Goal: Task Accomplishment & Management: Manage account settings

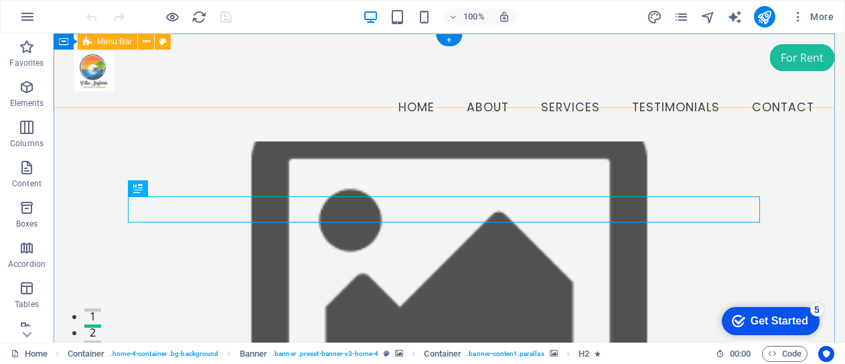
click at [250, 99] on div "Menu Home About Services Testimonials Contact" at bounding box center [450, 87] width 792 height 108
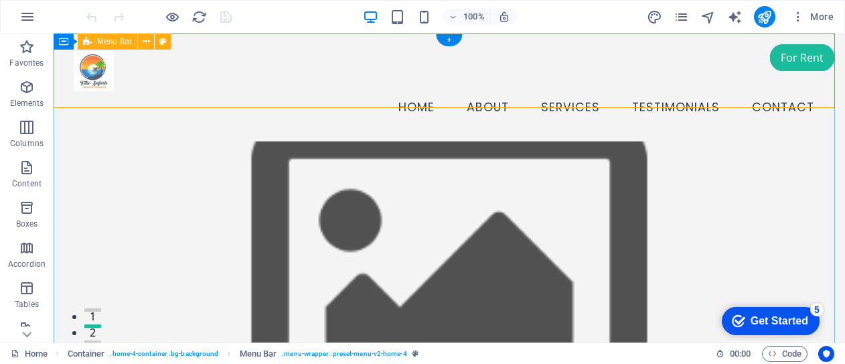
click at [421, 42] on div "Menu Home About Services Testimonials Contact" at bounding box center [450, 87] width 792 height 108
click at [375, 38] on div "Menu Home About Services Testimonials Contact" at bounding box center [450, 87] width 792 height 108
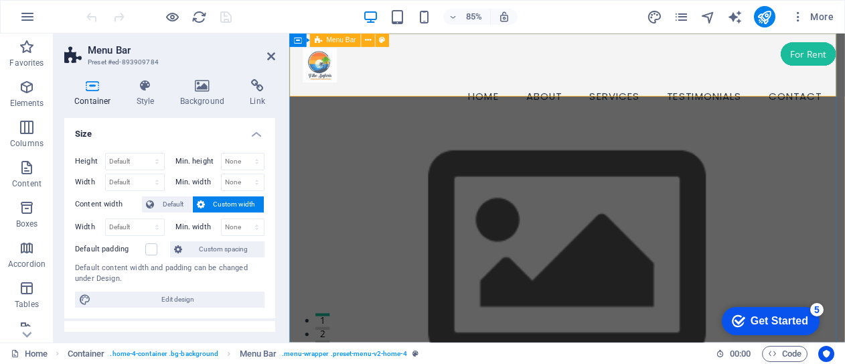
click at [473, 40] on div "Menu Home About Services Testimonials Contact" at bounding box center [616, 87] width 654 height 108
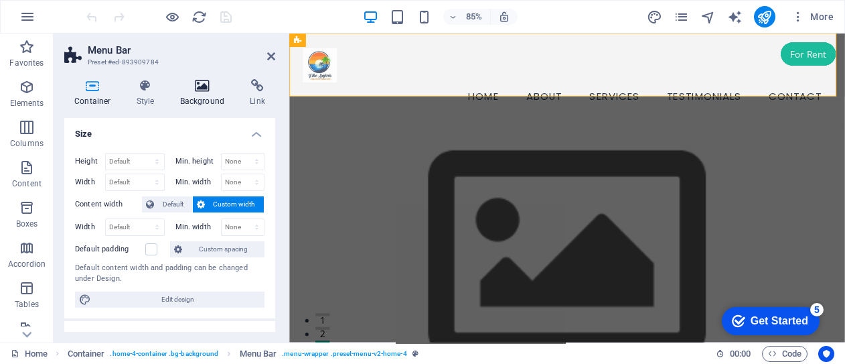
click at [209, 102] on h4 "Background" at bounding box center [205, 93] width 70 height 28
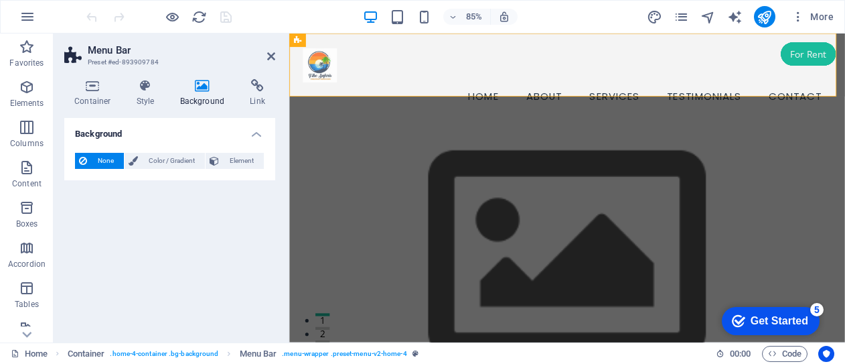
click at [202, 99] on h4 "Background" at bounding box center [205, 93] width 70 height 28
click at [236, 162] on span "Element" at bounding box center [241, 161] width 37 height 16
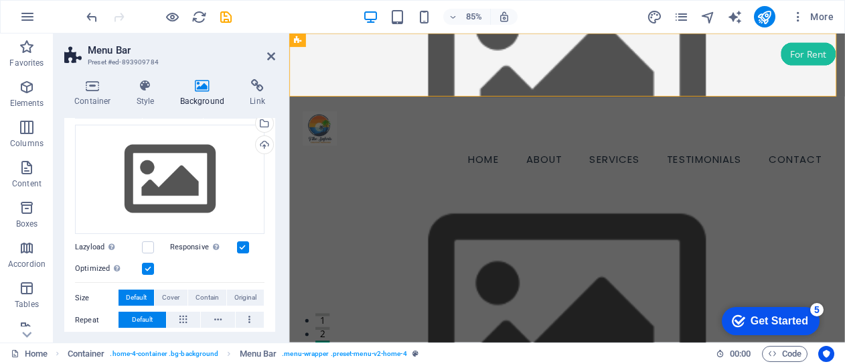
scroll to position [78, 0]
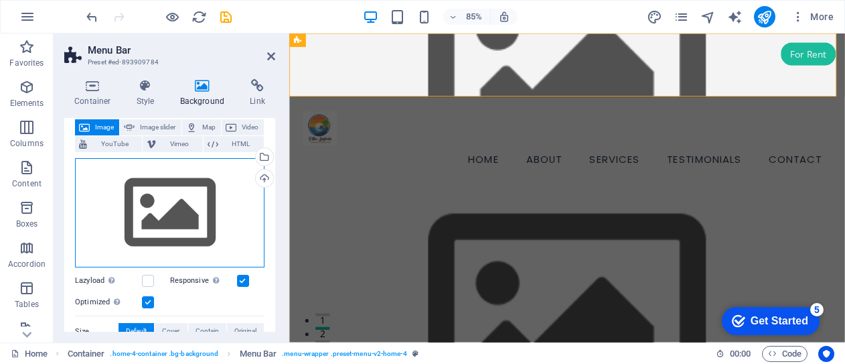
click at [154, 227] on div "Drag files here, click to choose files or select files from Files or our free s…" at bounding box center [170, 213] width 190 height 110
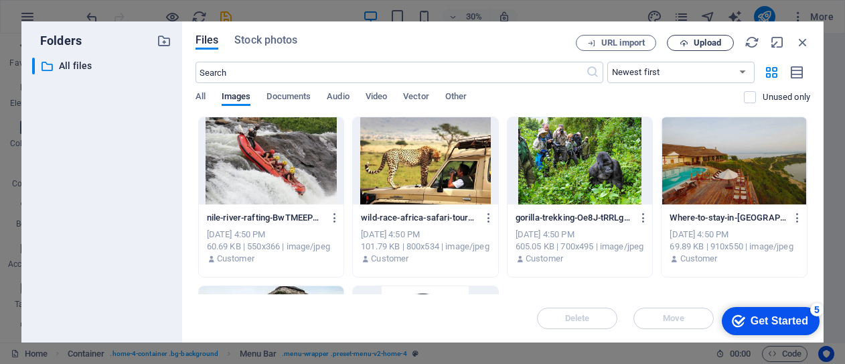
click at [703, 42] on span "Upload" at bounding box center [707, 43] width 27 height 8
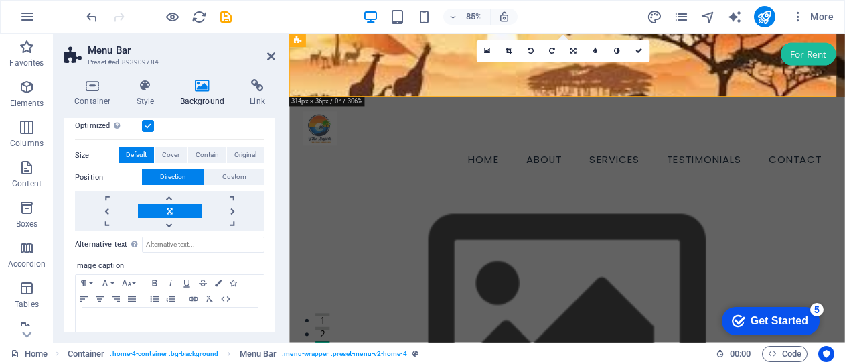
scroll to position [241, 0]
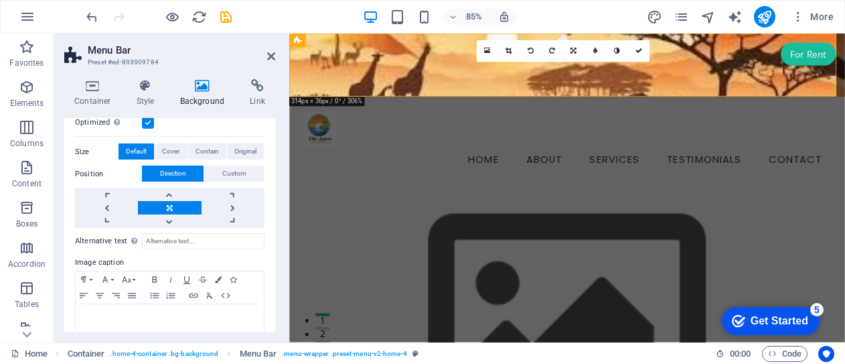
drag, startPoint x: 272, startPoint y: 287, endPoint x: 273, endPoint y: 204, distance: 82.4
click at [273, 204] on div "Background None Color / Gradient Element Stretch background to full-width Color…" at bounding box center [169, 225] width 211 height 214
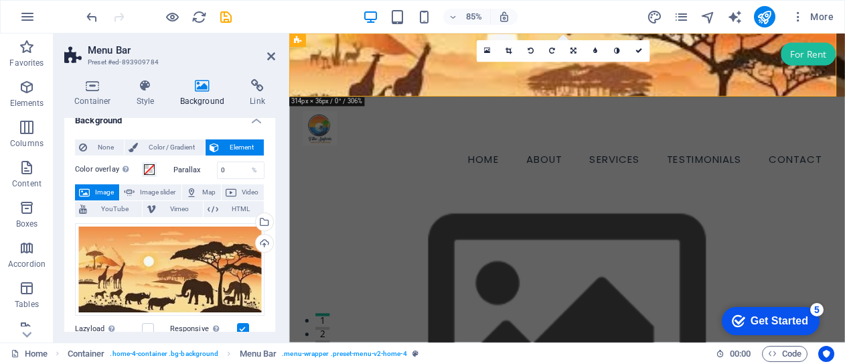
scroll to position [0, 0]
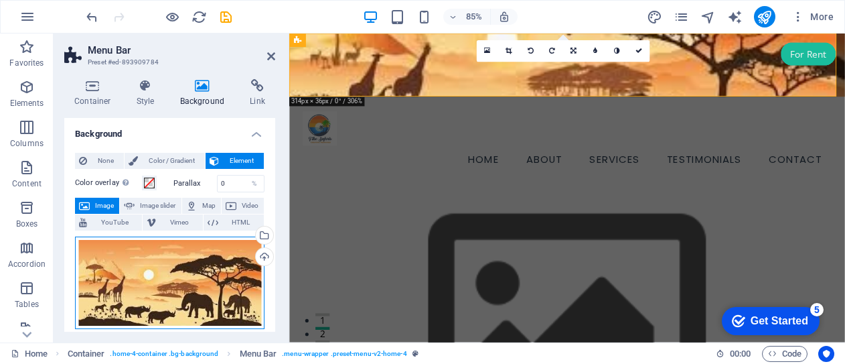
click at [145, 274] on div "Drag files here, click to choose files or select files from Files or our free s…" at bounding box center [170, 282] width 190 height 93
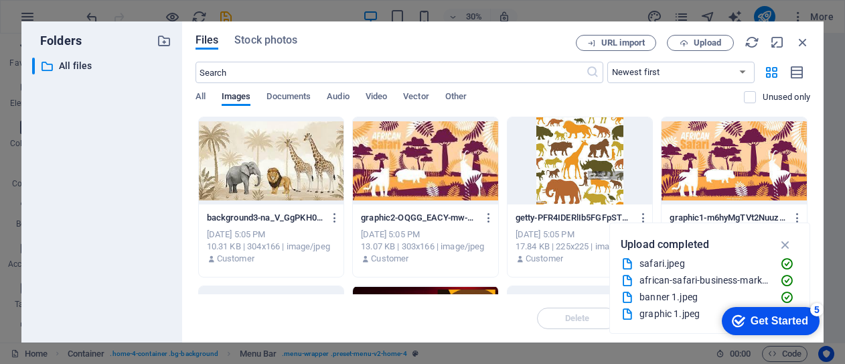
click at [266, 163] on div at bounding box center [271, 160] width 145 height 87
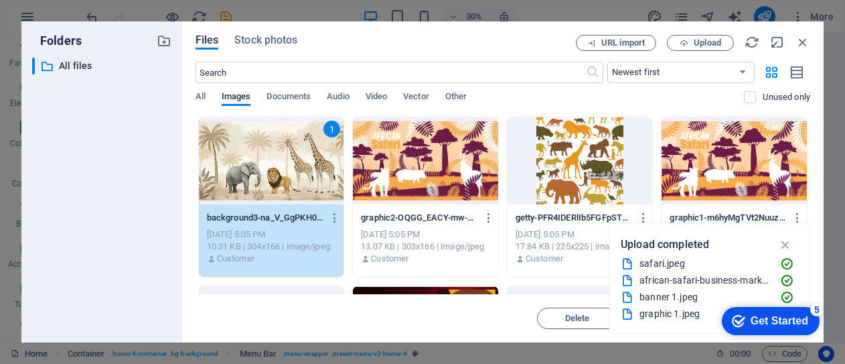
click at [266, 163] on div "1" at bounding box center [271, 160] width 145 height 87
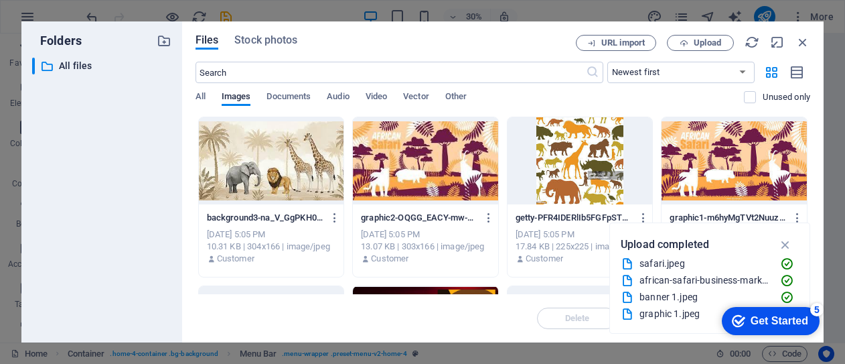
click at [266, 163] on div at bounding box center [271, 160] width 145 height 87
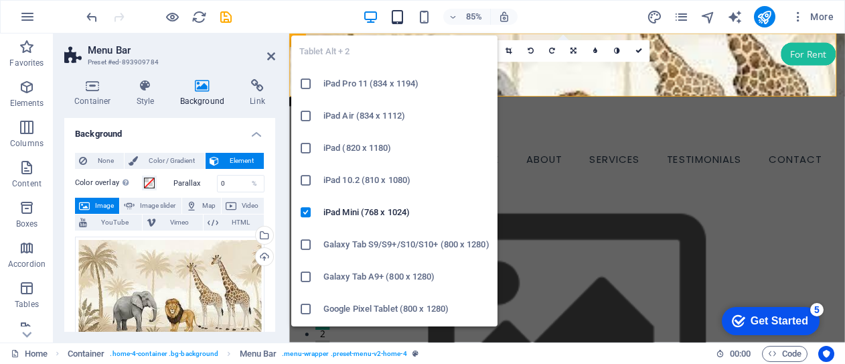
click at [400, 18] on icon "button" at bounding box center [397, 16] width 15 height 15
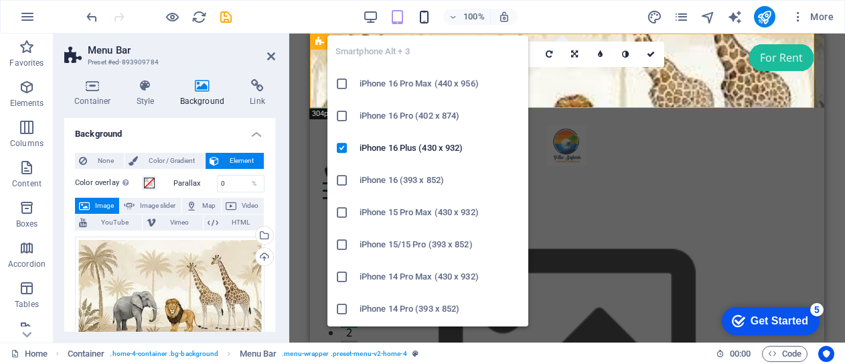
click at [423, 13] on icon "button" at bounding box center [424, 16] width 15 height 15
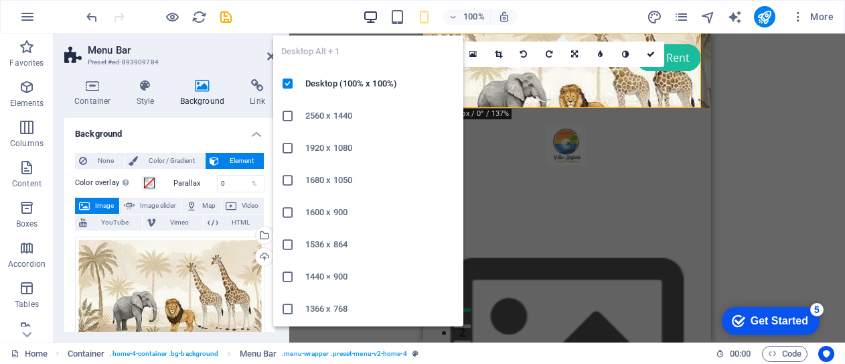
click at [368, 16] on icon "button" at bounding box center [370, 16] width 15 height 15
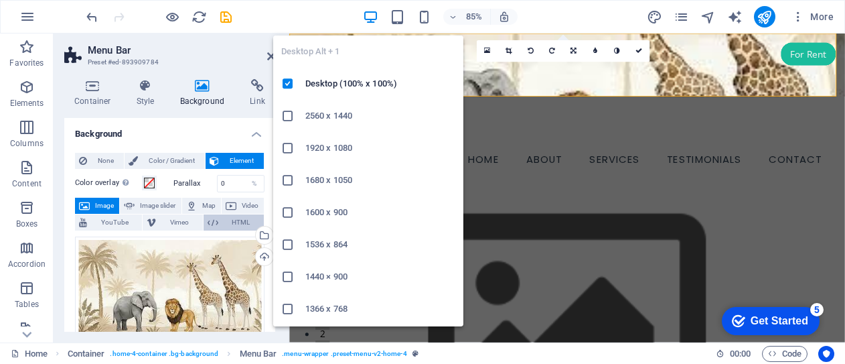
drag, startPoint x: 338, startPoint y: 36, endPoint x: 238, endPoint y: 219, distance: 208.0
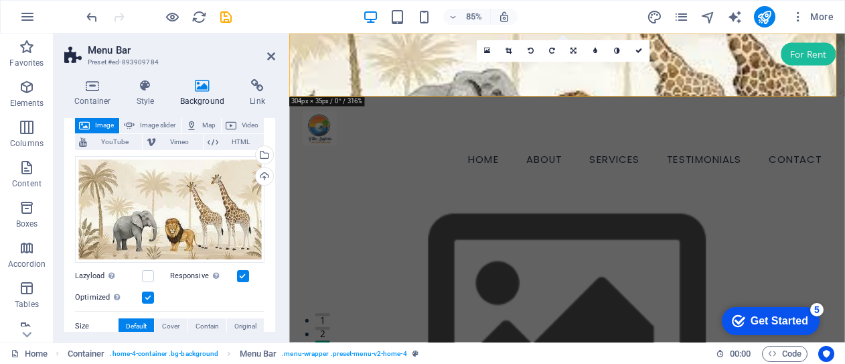
scroll to position [72, 0]
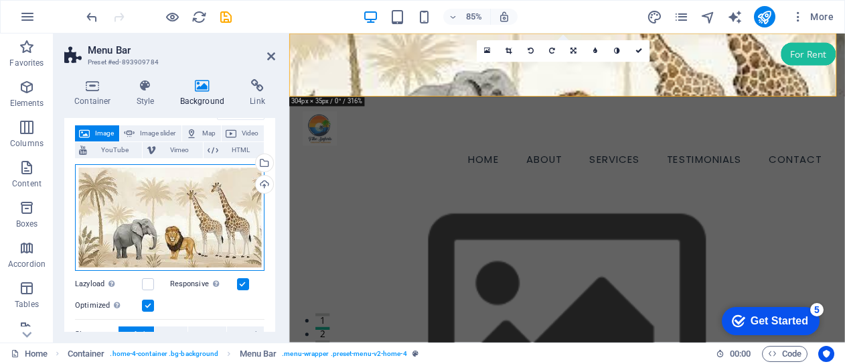
click at [166, 211] on div "Drag files here, click to choose files or select files from Files or our free s…" at bounding box center [170, 217] width 190 height 106
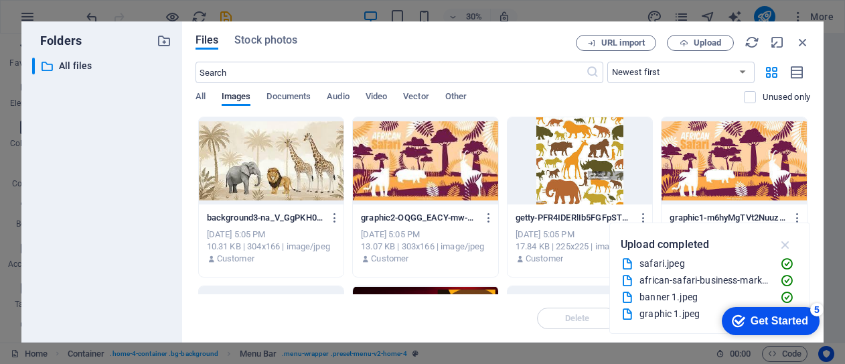
click at [785, 243] on icon "button" at bounding box center [785, 244] width 15 height 15
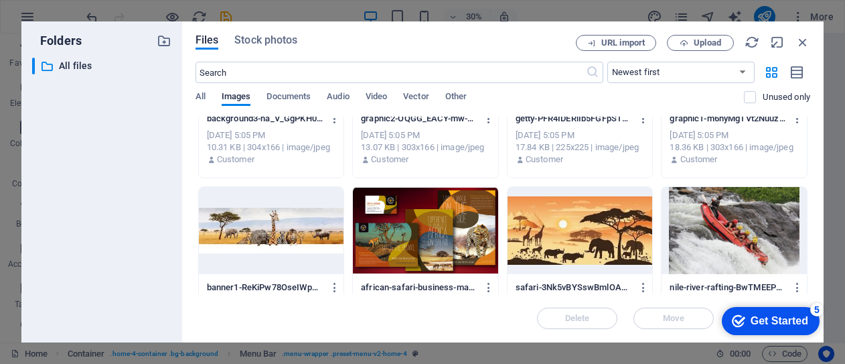
scroll to position [102, 0]
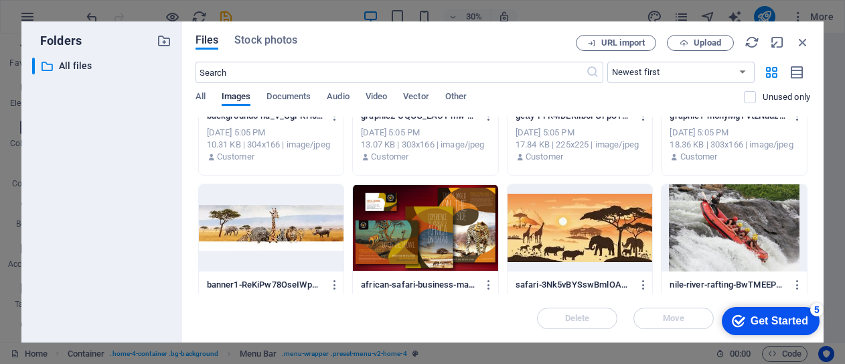
click at [273, 227] on div at bounding box center [271, 227] width 145 height 87
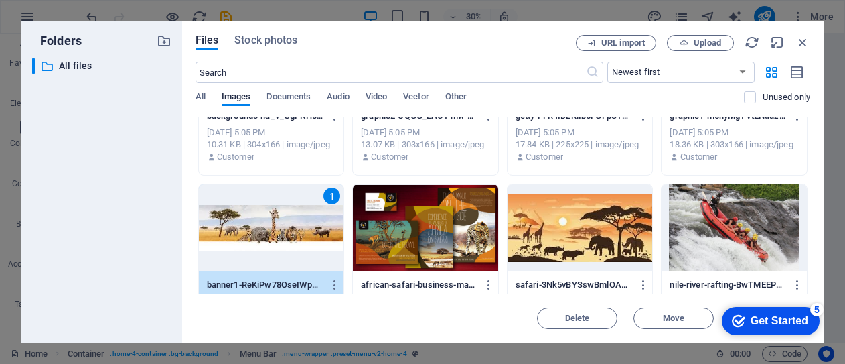
click at [273, 227] on div "1" at bounding box center [271, 227] width 145 height 87
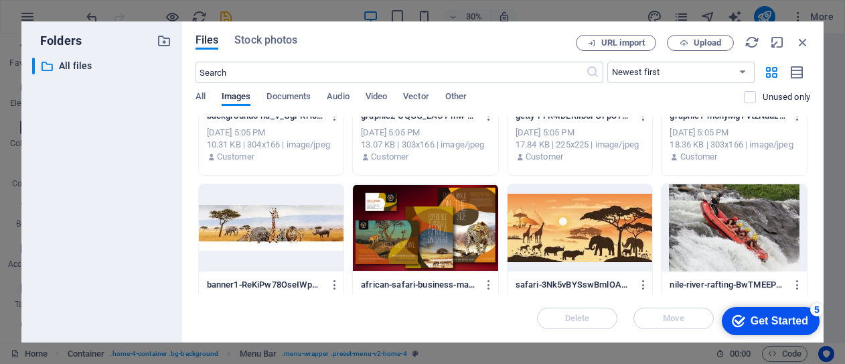
click at [273, 227] on div at bounding box center [271, 227] width 145 height 87
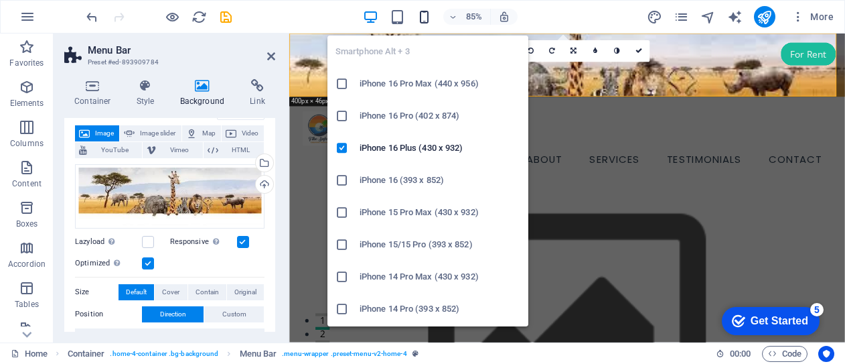
click at [427, 19] on icon "button" at bounding box center [424, 16] width 15 height 15
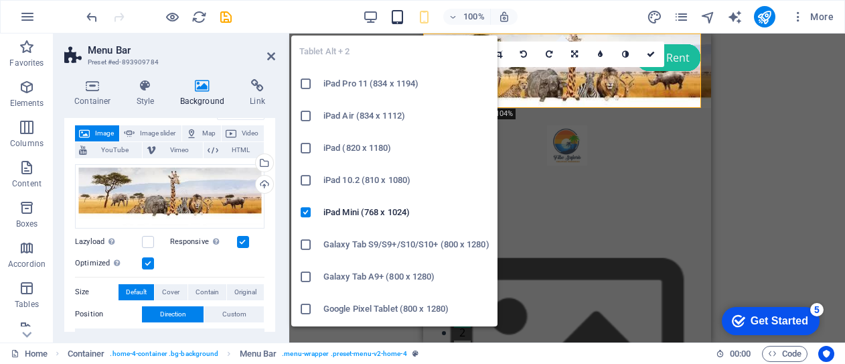
click at [394, 14] on icon "button" at bounding box center [397, 16] width 15 height 15
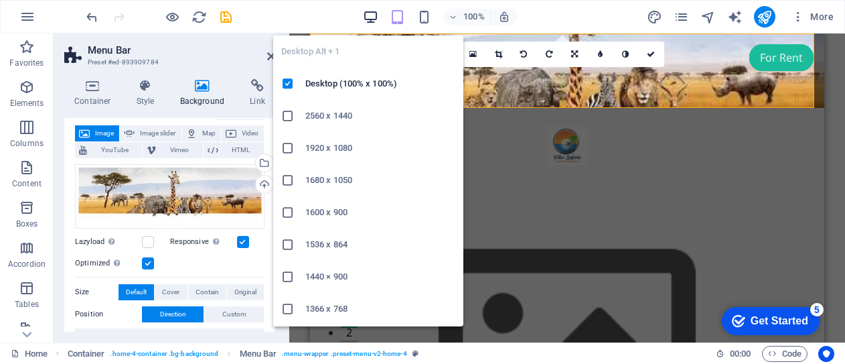
click at [366, 15] on icon "button" at bounding box center [370, 16] width 15 height 15
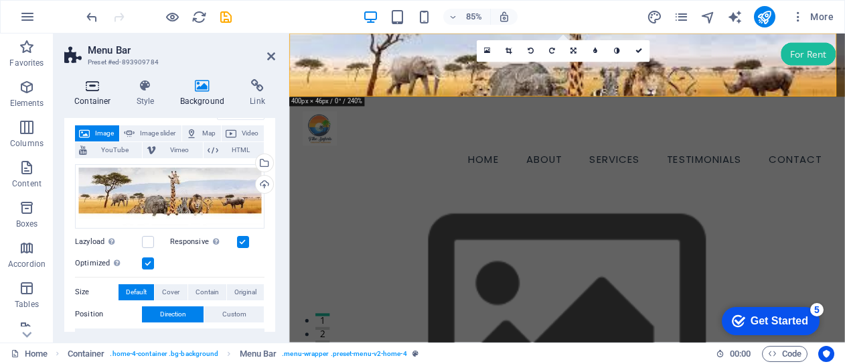
click at [98, 97] on h4 "Container" at bounding box center [95, 93] width 62 height 28
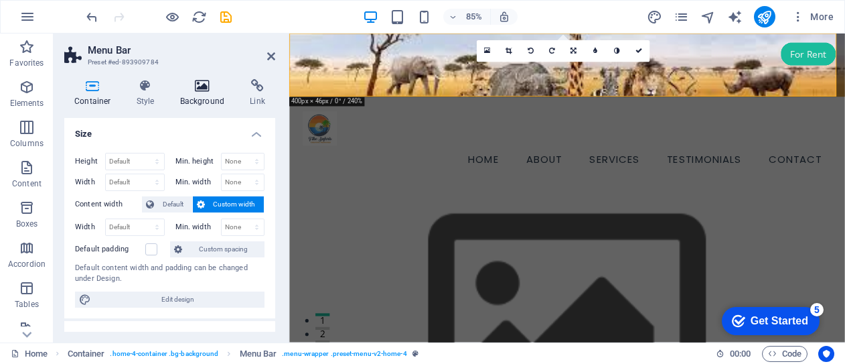
click at [208, 94] on h4 "Background" at bounding box center [205, 93] width 70 height 28
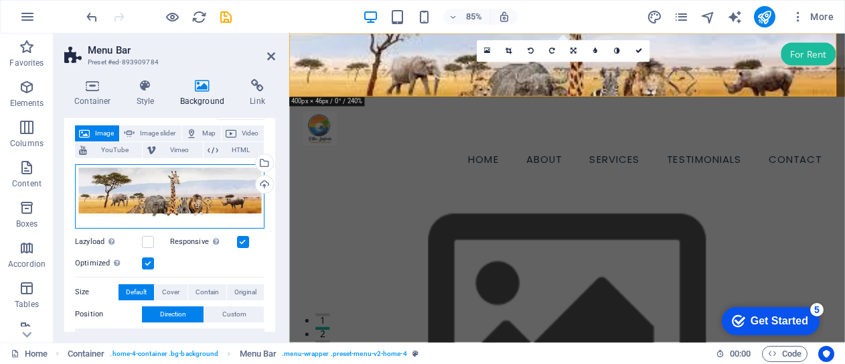
click at [191, 189] on div "Drag files here, click to choose files or select files from Files or our free s…" at bounding box center [170, 196] width 190 height 64
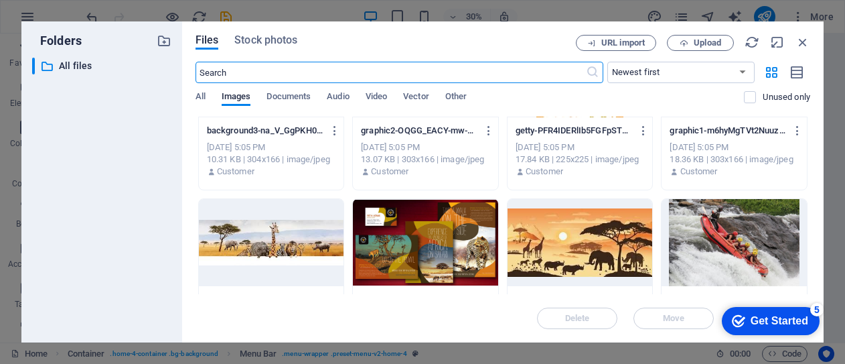
scroll to position [88, 0]
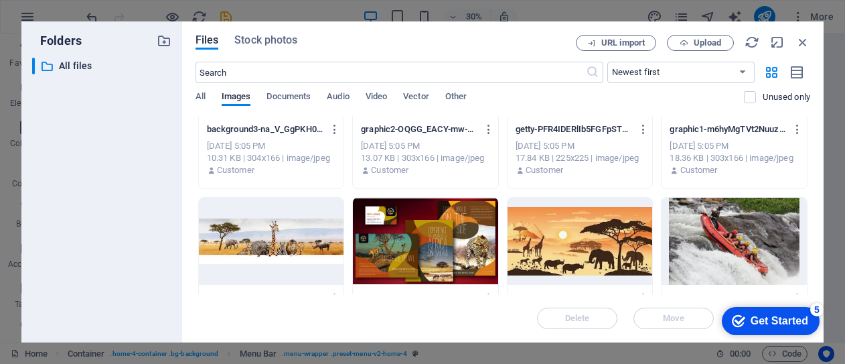
click at [735, 224] on div at bounding box center [734, 241] width 145 height 87
click at [735, 224] on div "1" at bounding box center [734, 241] width 145 height 87
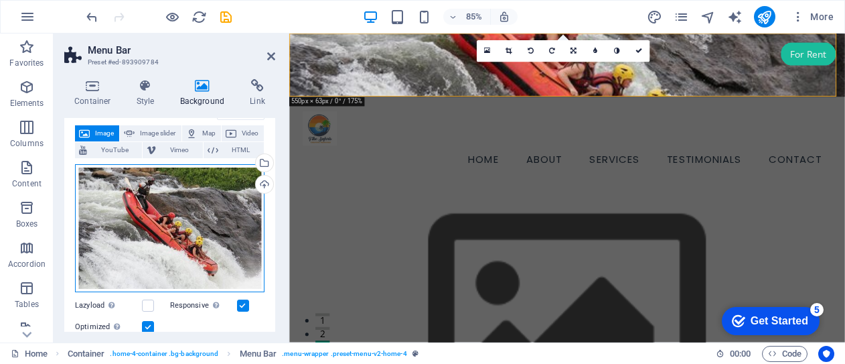
drag, startPoint x: 174, startPoint y: 234, endPoint x: 125, endPoint y: 231, distance: 49.6
click at [125, 231] on div "Drag files here, click to choose files or select files from Files or our free s…" at bounding box center [170, 228] width 190 height 129
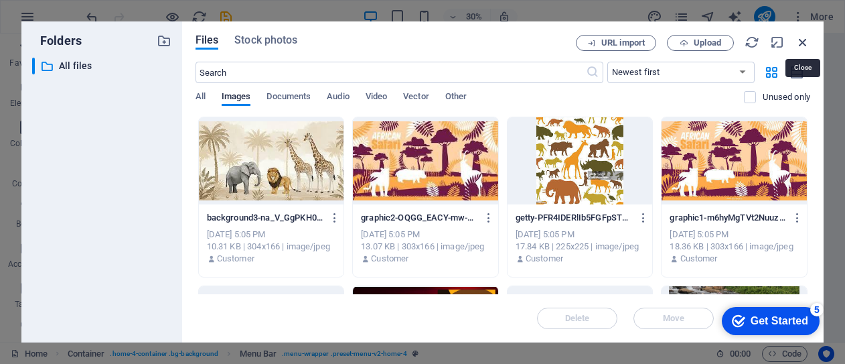
click at [804, 41] on icon "button" at bounding box center [803, 42] width 15 height 15
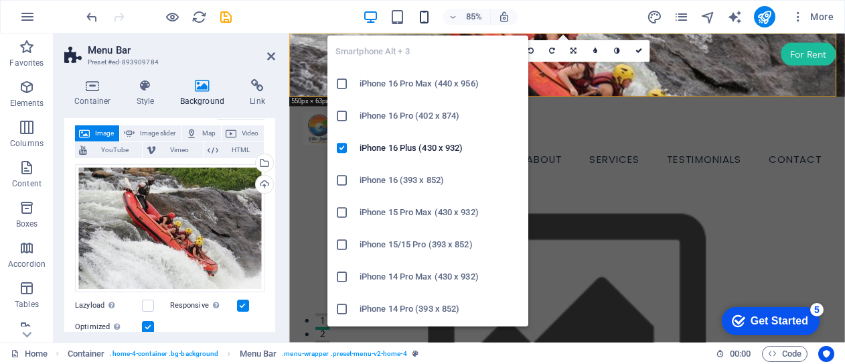
click at [427, 17] on icon "button" at bounding box center [424, 16] width 15 height 15
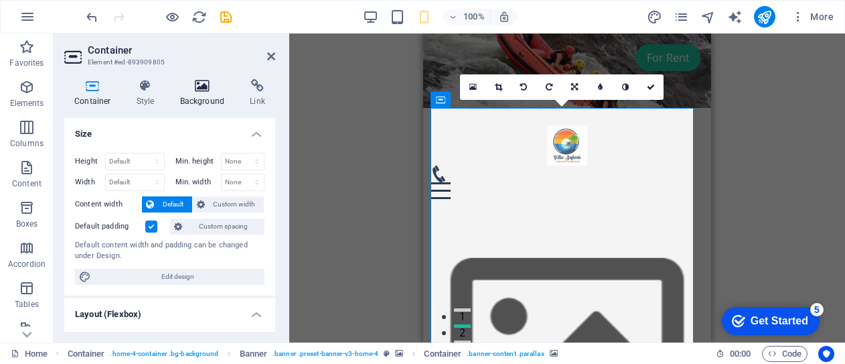
click at [203, 98] on h4 "Background" at bounding box center [205, 93] width 70 height 28
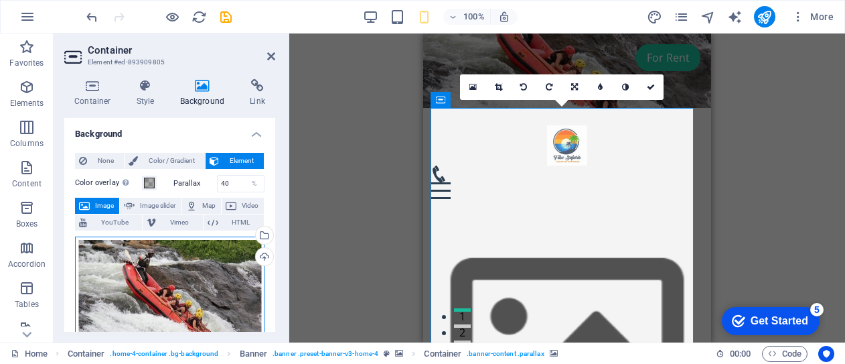
click at [141, 286] on div "Drag files here, click to choose files or select files from Files or our free s…" at bounding box center [170, 300] width 190 height 129
click at [141, 286] on body "Fibo Safaris Home Favorites Elements Columns Content Boxes Accordion Tables Fea…" at bounding box center [422, 182] width 845 height 364
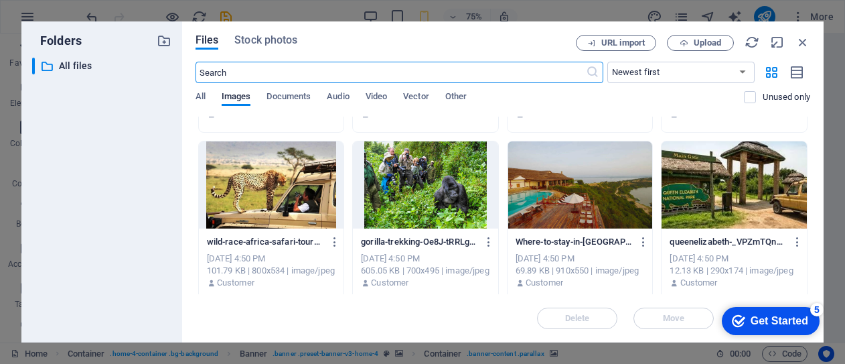
scroll to position [317, 0]
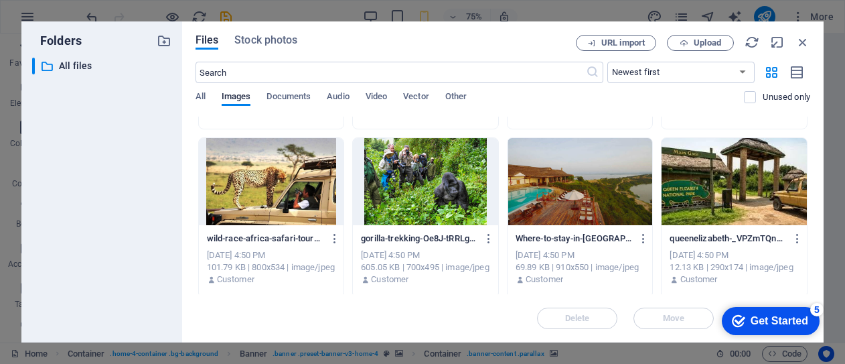
click at [721, 196] on div at bounding box center [734, 181] width 145 height 87
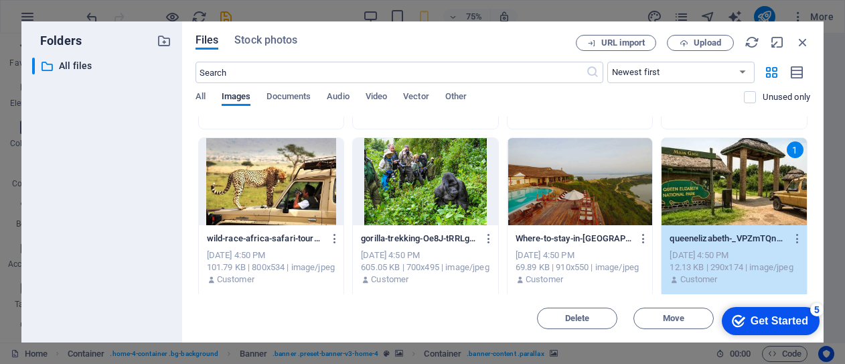
click at [713, 194] on div "1" at bounding box center [734, 181] width 145 height 87
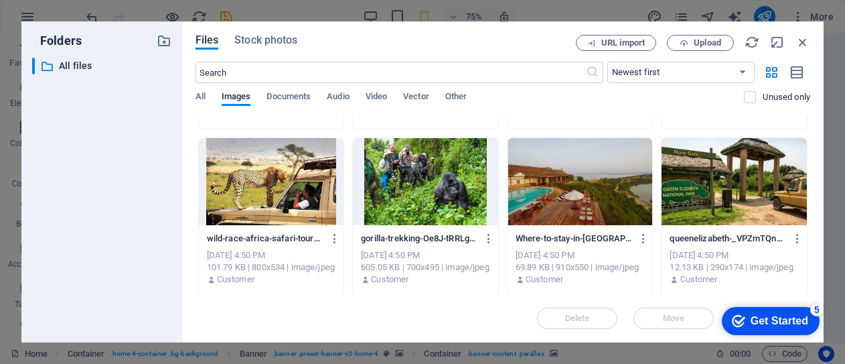
click at [713, 194] on div at bounding box center [734, 181] width 145 height 87
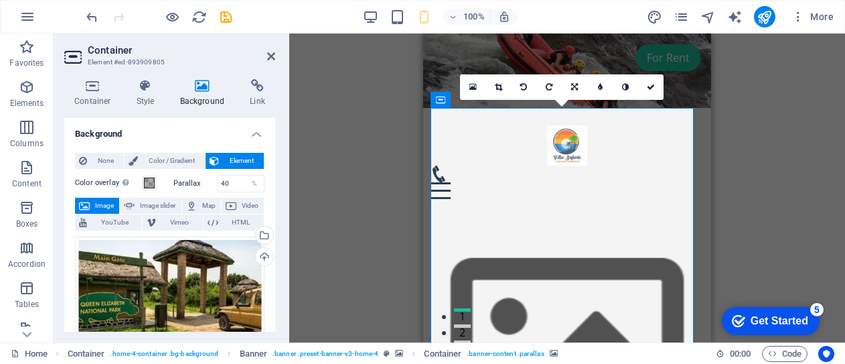
click at [741, 192] on div "Drag here to replace the existing content. Press “Ctrl” if you want to create a…" at bounding box center [567, 187] width 556 height 309
click at [225, 17] on icon "save" at bounding box center [225, 16] width 15 height 15
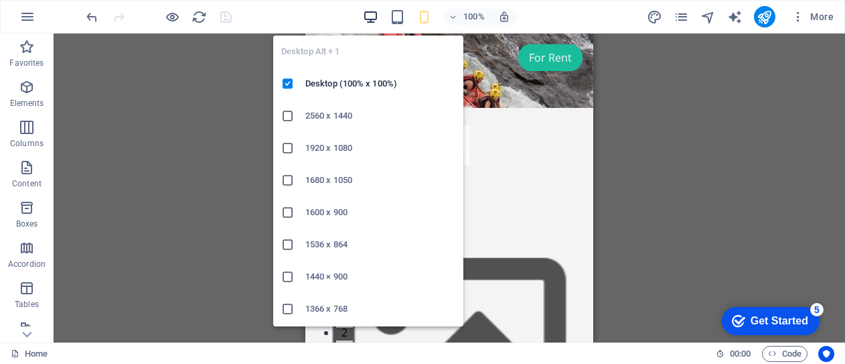
click at [372, 15] on icon "button" at bounding box center [370, 16] width 15 height 15
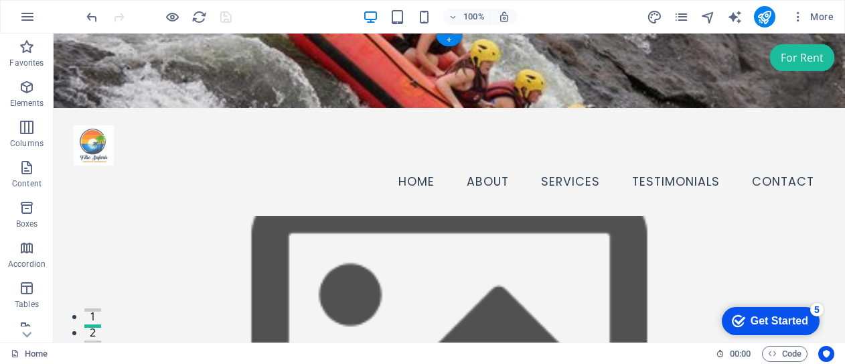
click at [828, 216] on figure at bounding box center [450, 347] width 792 height 263
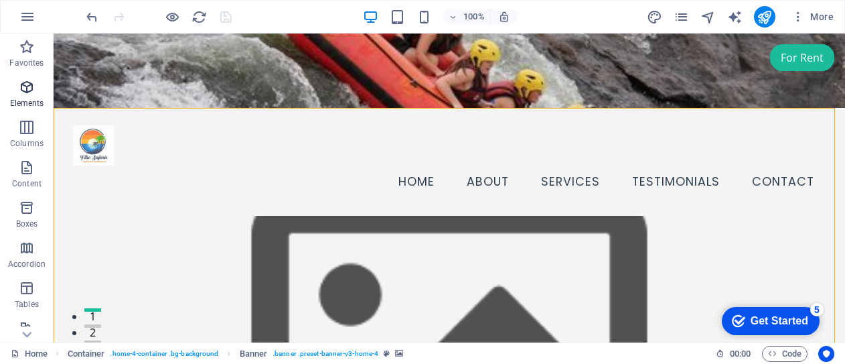
click at [28, 90] on icon "button" at bounding box center [27, 87] width 16 height 16
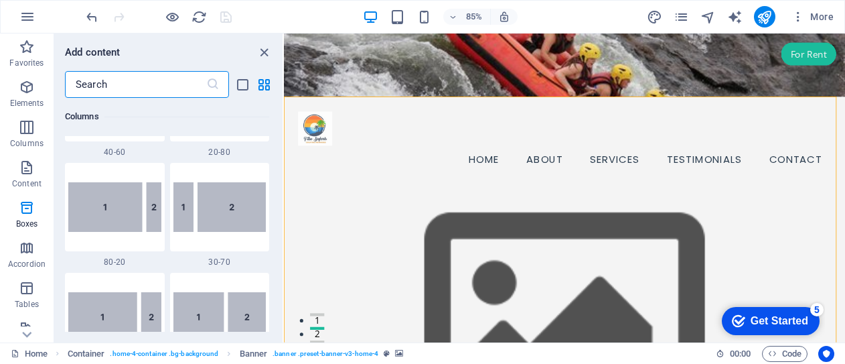
scroll to position [0, 0]
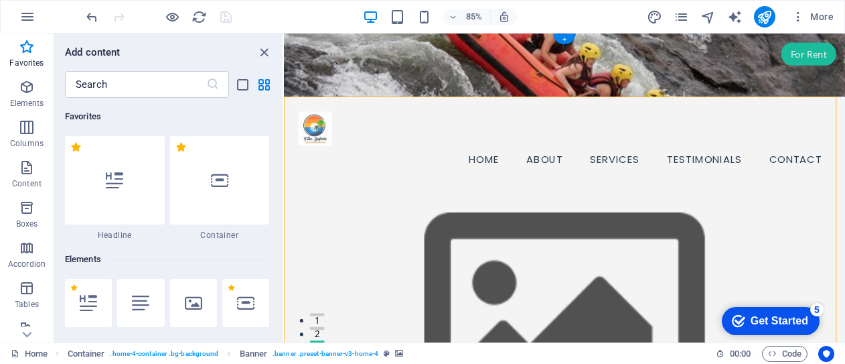
click at [290, 216] on figure at bounding box center [614, 370] width 660 height 309
select select "vh"
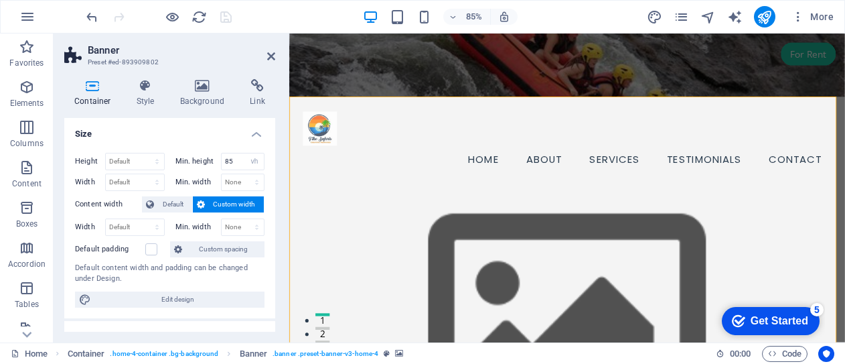
click at [95, 96] on h4 "Container" at bounding box center [95, 93] width 62 height 28
click at [143, 98] on h4 "Style" at bounding box center [149, 93] width 44 height 28
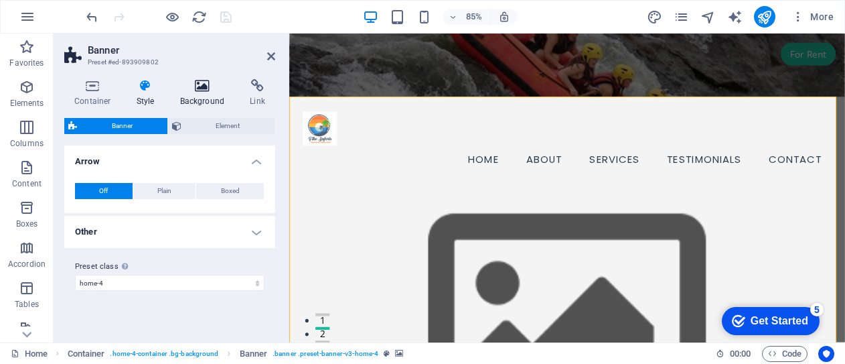
click at [207, 94] on h4 "Background" at bounding box center [205, 93] width 70 height 28
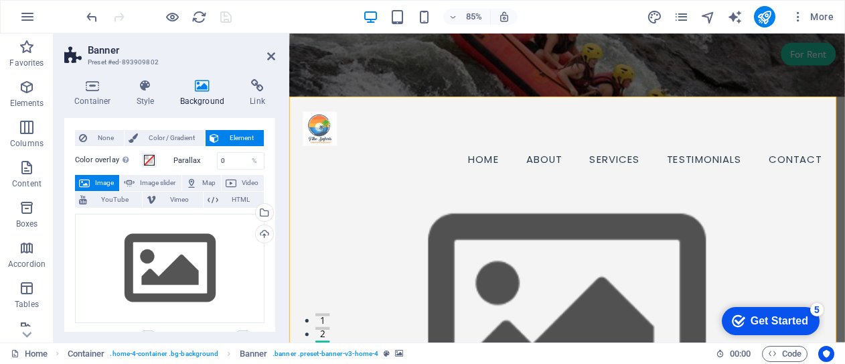
scroll to position [39, 0]
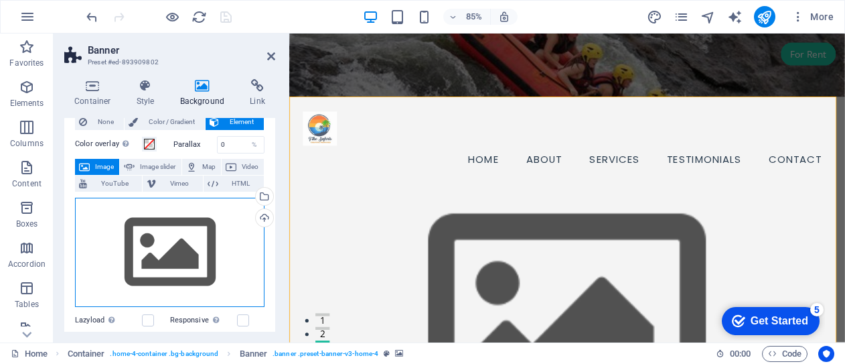
click at [190, 255] on div "Drag files here, click to choose files or select files from Files or our free s…" at bounding box center [170, 253] width 190 height 110
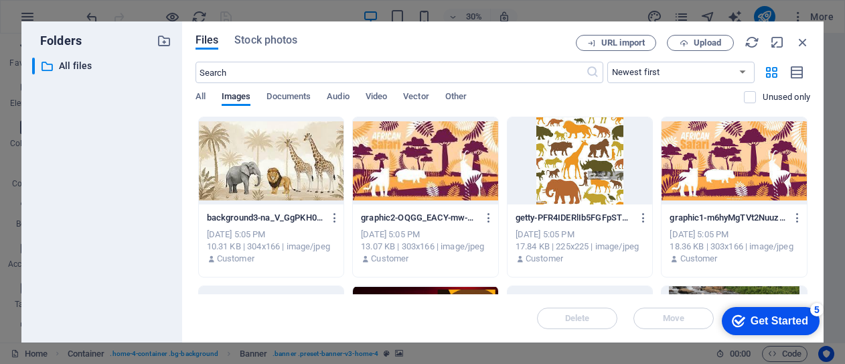
click at [567, 159] on div at bounding box center [580, 160] width 145 height 87
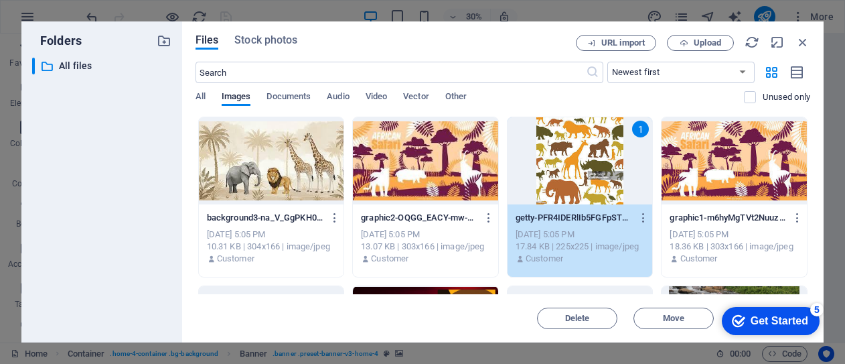
click at [559, 165] on div "1" at bounding box center [580, 160] width 145 height 87
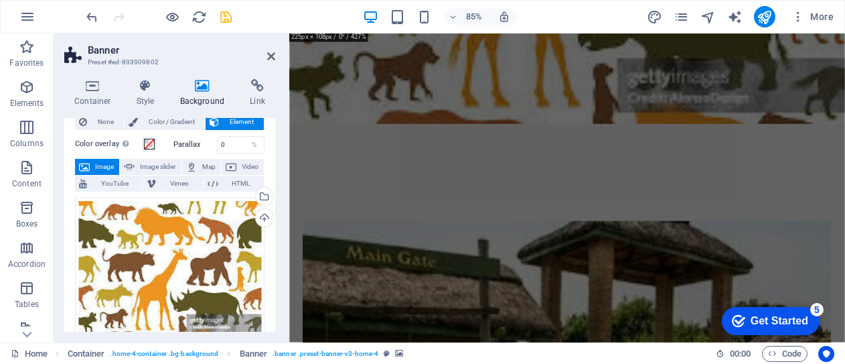
scroll to position [397, 0]
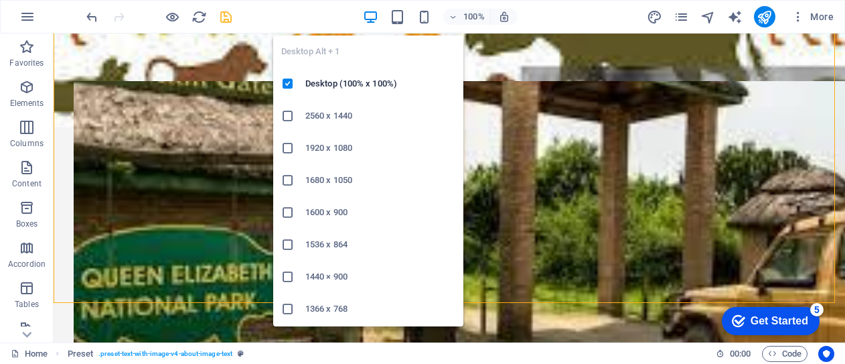
click at [370, 17] on icon "button" at bounding box center [370, 16] width 15 height 15
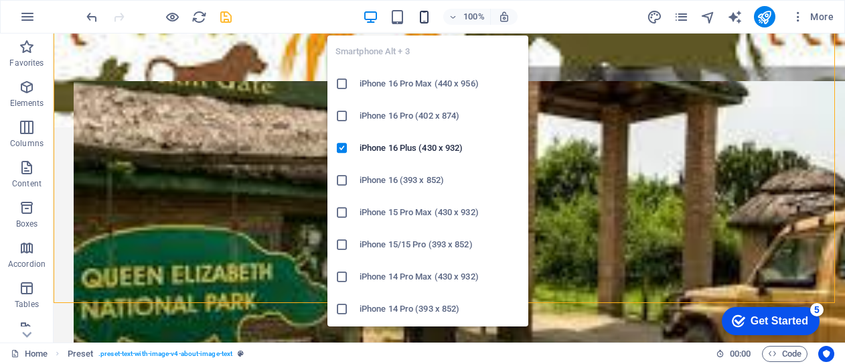
click at [426, 19] on icon "button" at bounding box center [424, 16] width 15 height 15
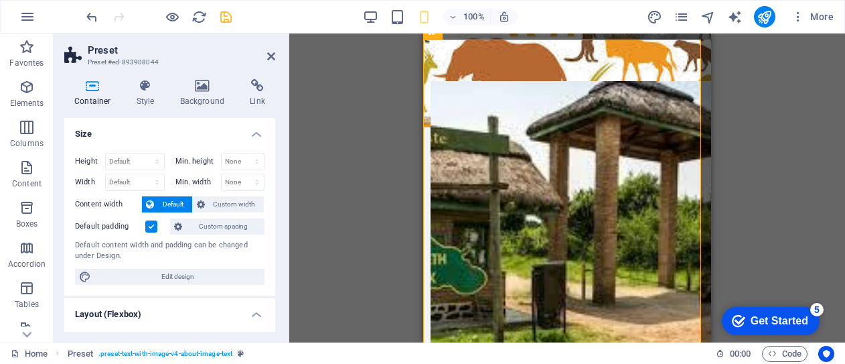
click at [90, 91] on icon at bounding box center [92, 85] width 57 height 13
click at [202, 86] on icon at bounding box center [202, 85] width 65 height 13
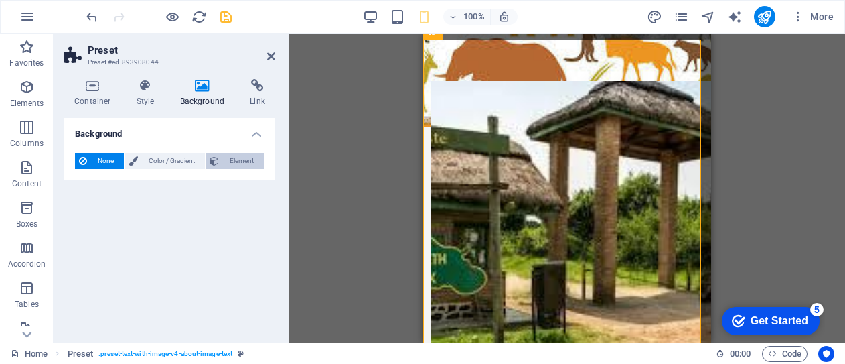
click at [234, 163] on span "Element" at bounding box center [241, 161] width 37 height 16
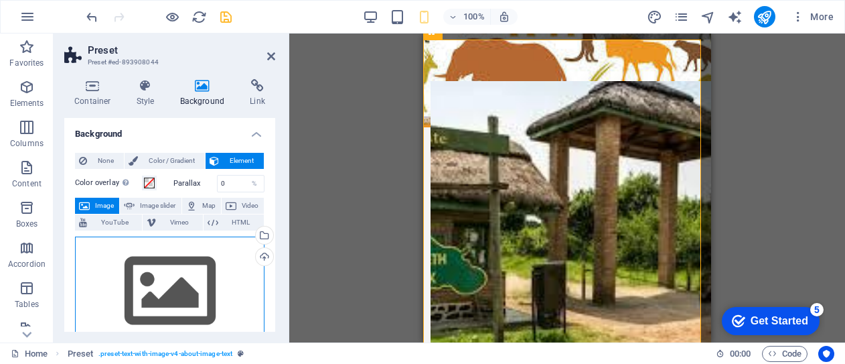
click at [179, 275] on div "Drag files here, click to choose files or select files from Files or our free s…" at bounding box center [170, 291] width 190 height 110
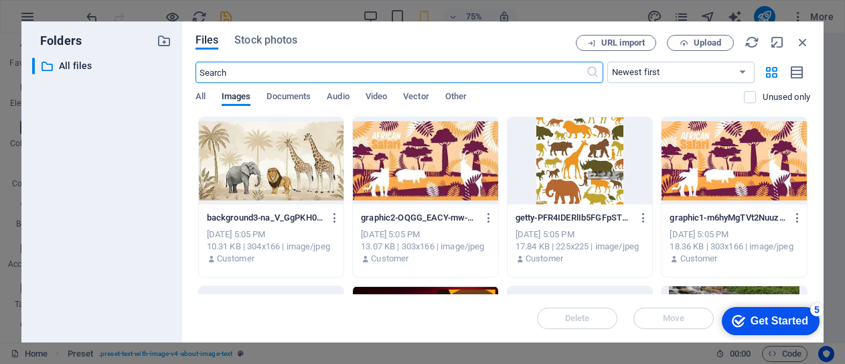
scroll to position [485, 0]
click at [291, 163] on div at bounding box center [271, 160] width 145 height 87
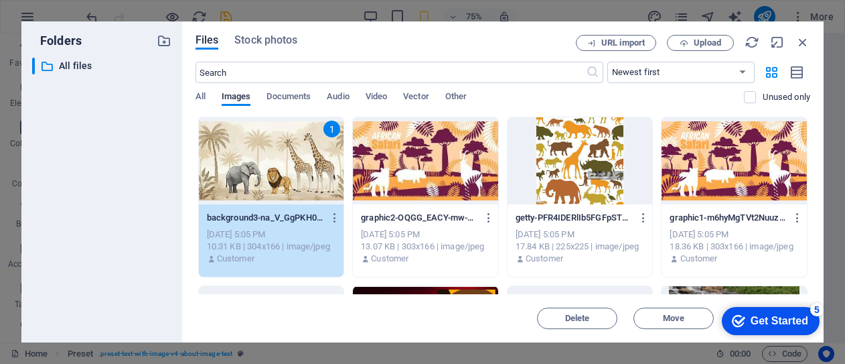
click at [291, 163] on div "1" at bounding box center [271, 160] width 145 height 87
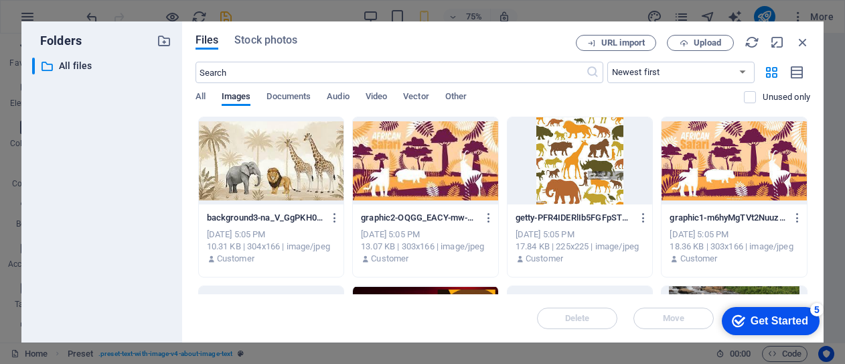
click at [291, 163] on div at bounding box center [271, 160] width 145 height 87
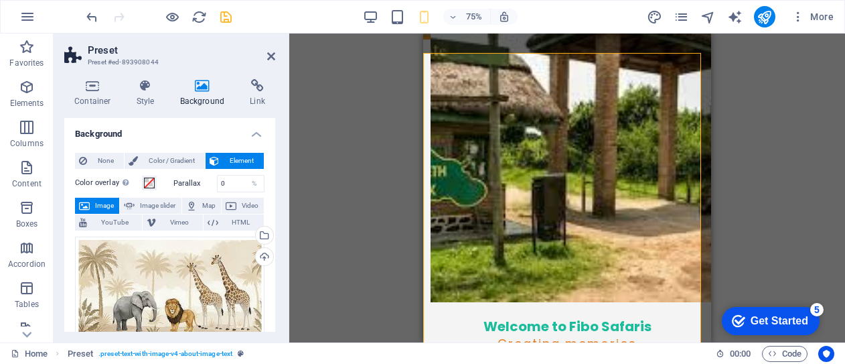
scroll to position [471, 0]
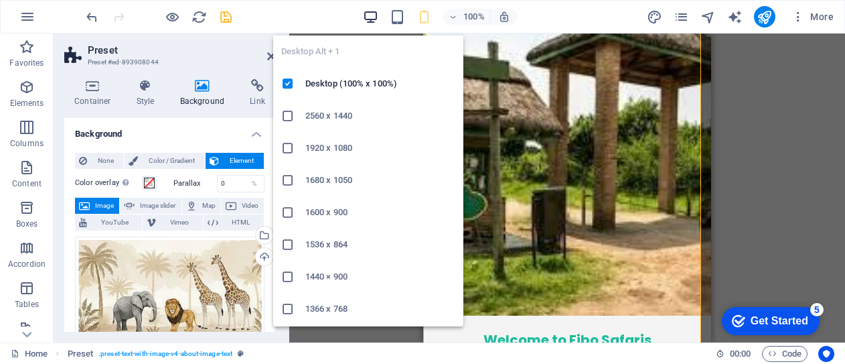
click at [369, 11] on icon "button" at bounding box center [370, 16] width 15 height 15
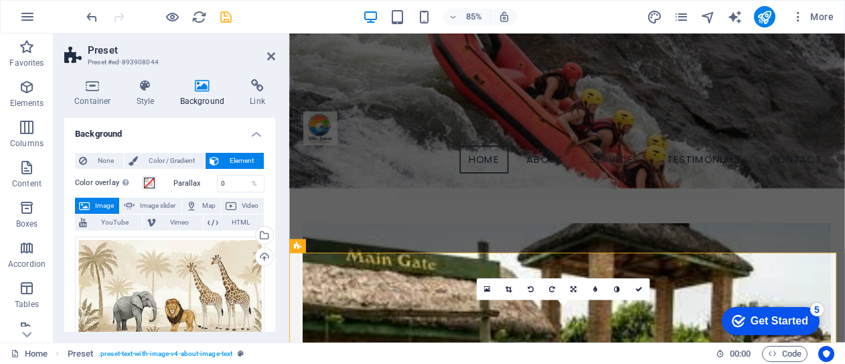
scroll to position [0, 0]
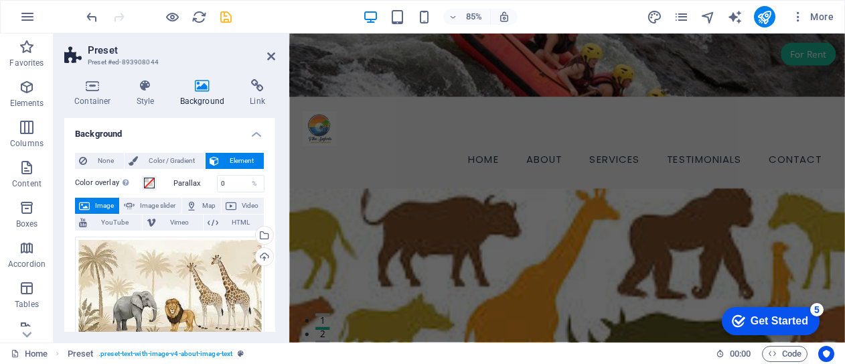
click at [546, 38] on figure at bounding box center [616, 70] width 654 height 74
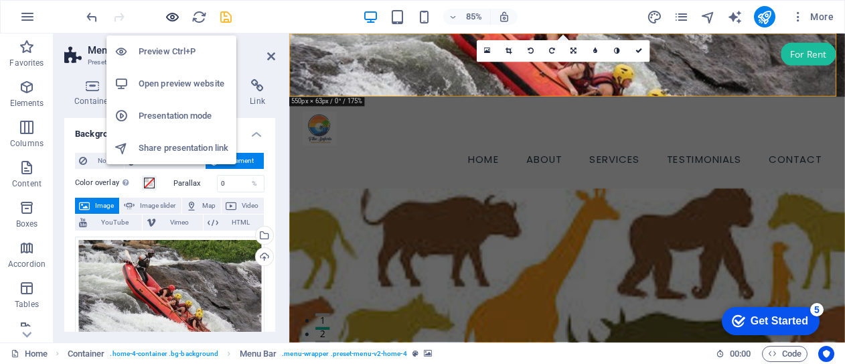
click at [171, 17] on icon "button" at bounding box center [172, 16] width 15 height 15
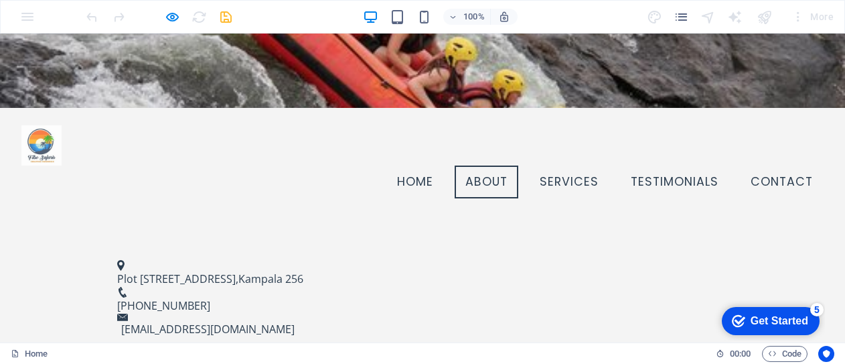
scroll to position [340, 0]
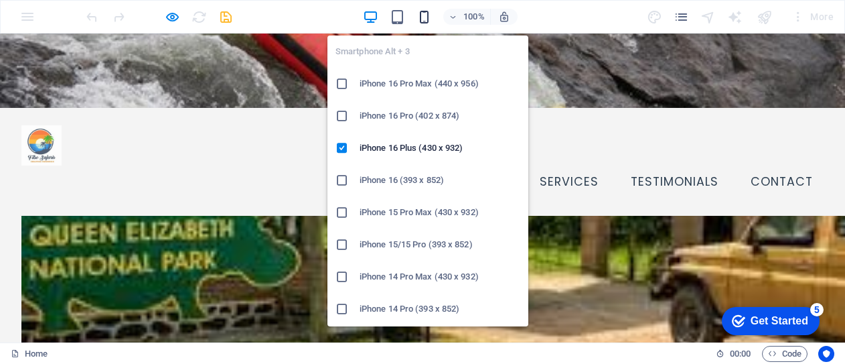
click at [427, 19] on icon "button" at bounding box center [424, 16] width 15 height 15
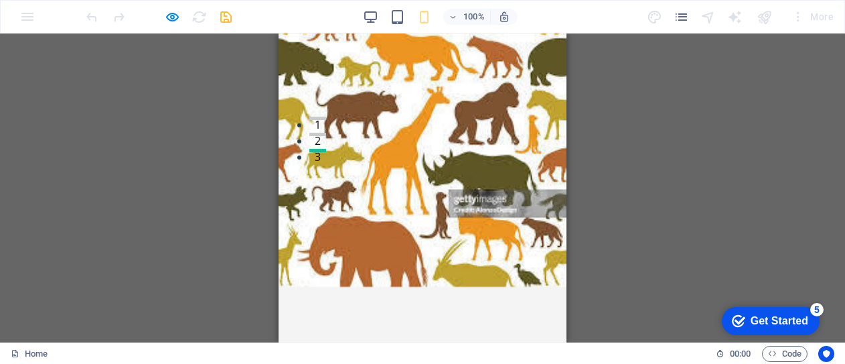
scroll to position [309, 0]
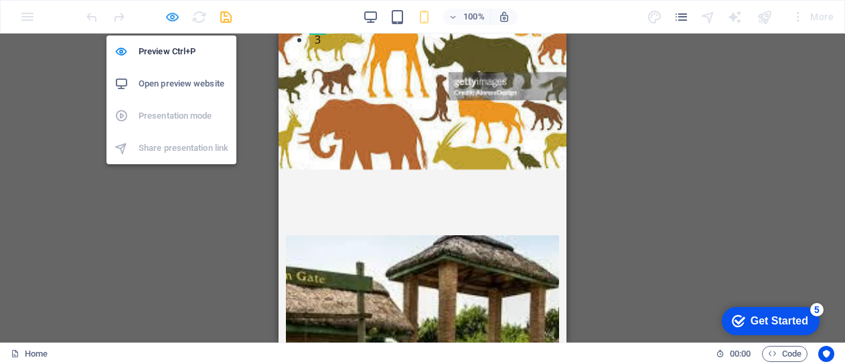
click at [172, 17] on icon "button" at bounding box center [172, 16] width 15 height 15
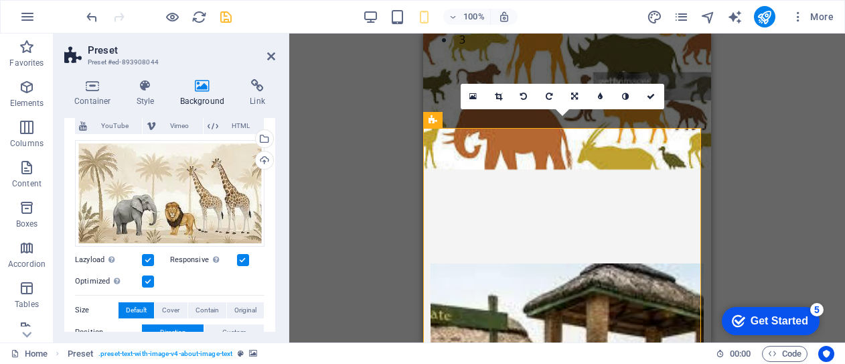
scroll to position [97, 0]
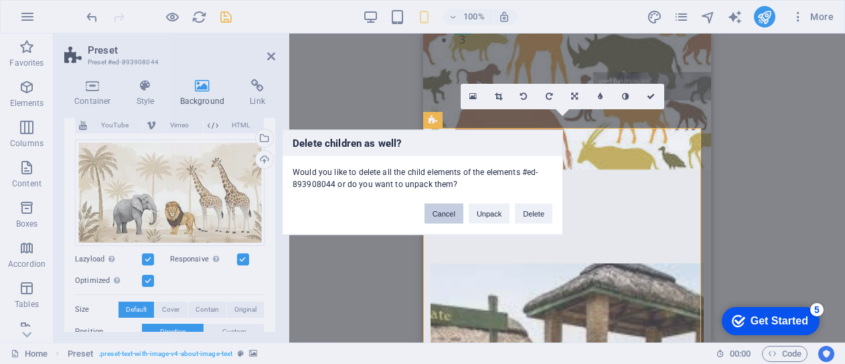
click at [442, 211] on button "Cancel" at bounding box center [444, 213] width 39 height 20
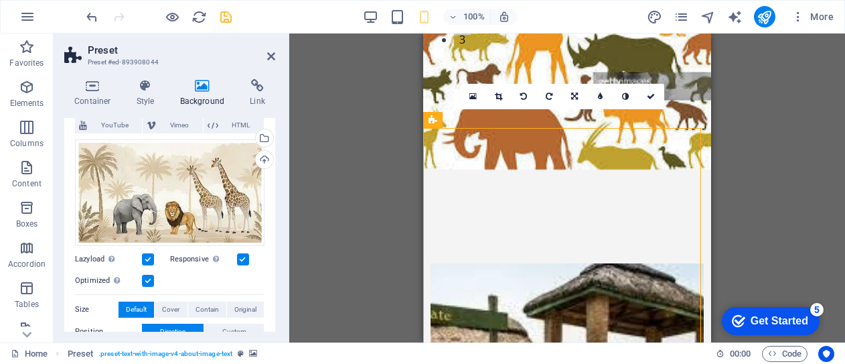
click at [90, 86] on icon at bounding box center [92, 85] width 57 height 13
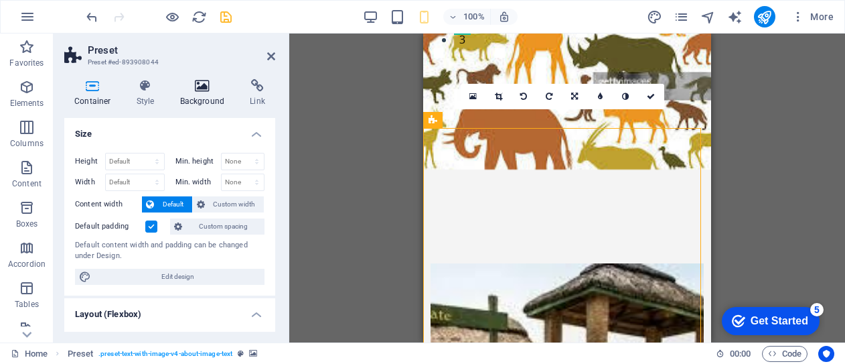
click at [212, 93] on h4 "Background" at bounding box center [205, 93] width 70 height 28
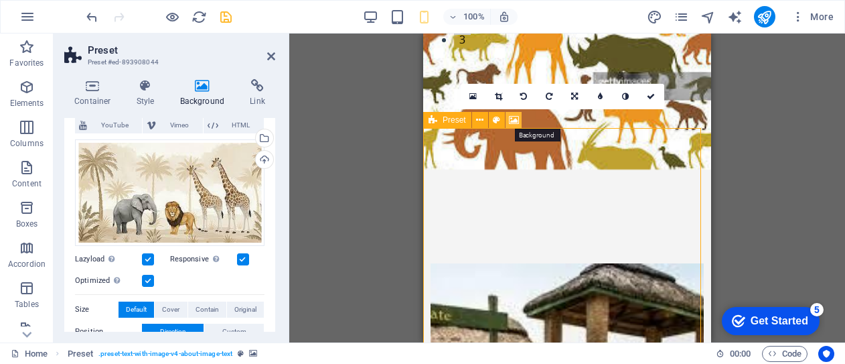
click at [516, 120] on icon at bounding box center [514, 120] width 10 height 14
click at [269, 56] on icon at bounding box center [271, 56] width 8 height 11
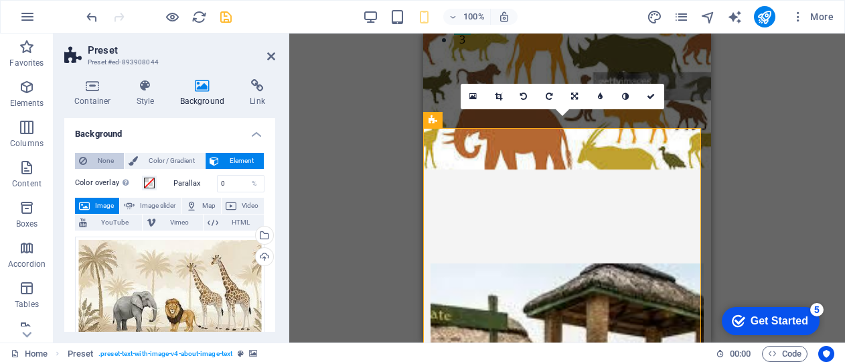
click at [103, 161] on span "None" at bounding box center [105, 161] width 29 height 16
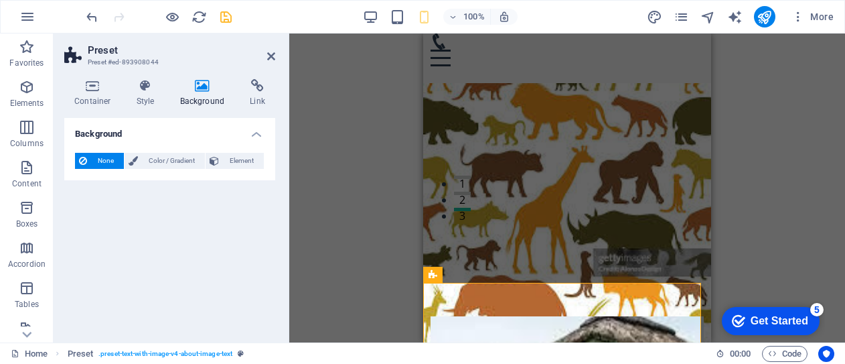
scroll to position [0, 0]
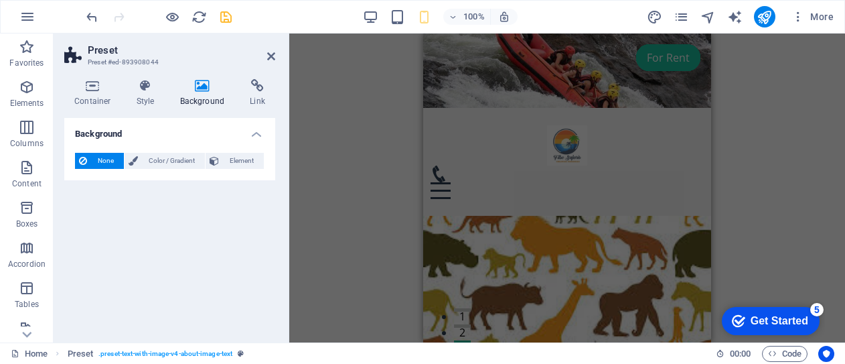
click at [487, 96] on figure at bounding box center [567, 70] width 288 height 74
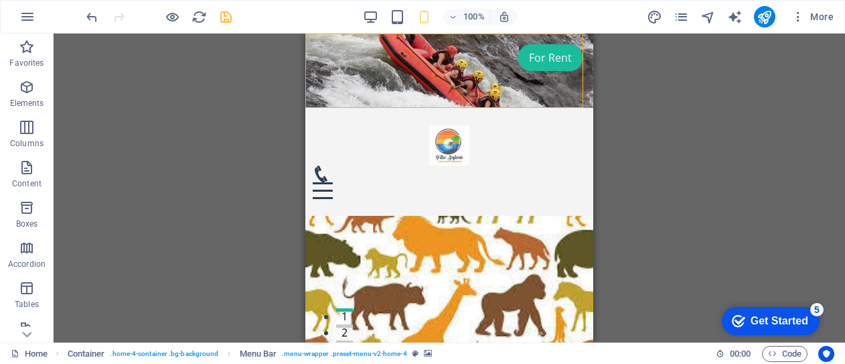
click at [487, 96] on figure at bounding box center [449, 70] width 288 height 74
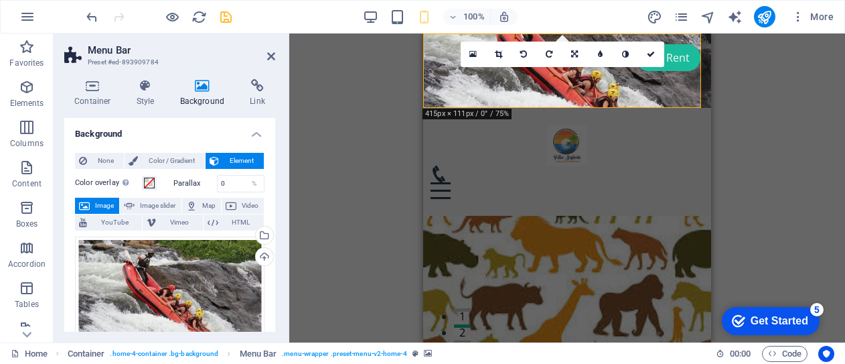
click at [202, 93] on h4 "Background" at bounding box center [205, 93] width 70 height 28
click at [100, 159] on span "None" at bounding box center [105, 161] width 29 height 16
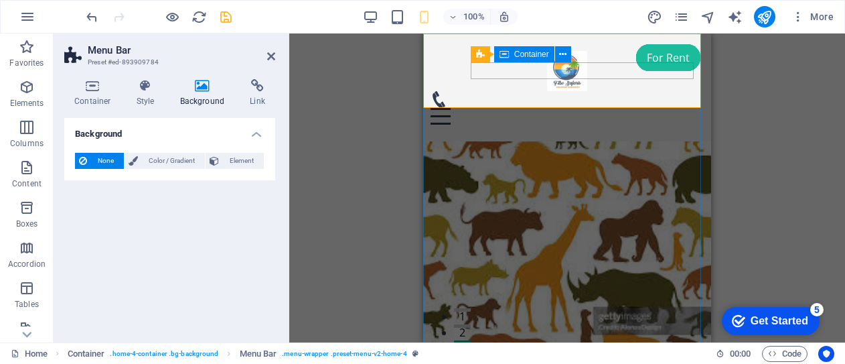
click at [589, 91] on div "Menu" at bounding box center [568, 107] width 274 height 33
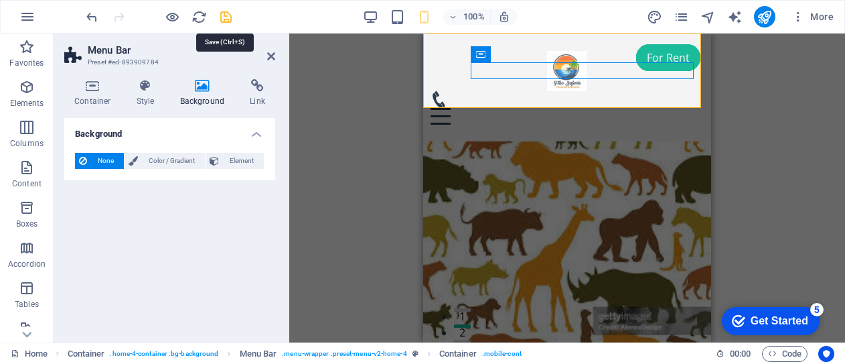
click at [222, 17] on icon "save" at bounding box center [225, 16] width 15 height 15
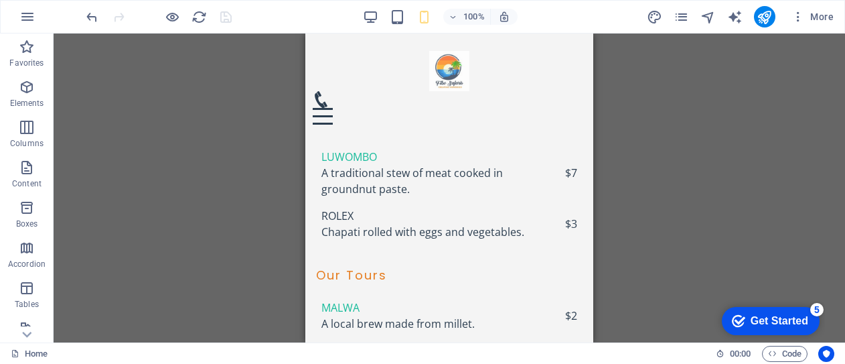
scroll to position [3309, 0]
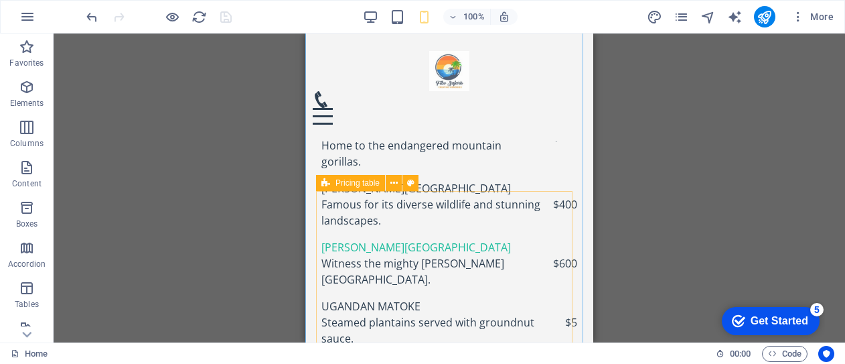
click at [327, 183] on icon at bounding box center [325, 183] width 9 height 16
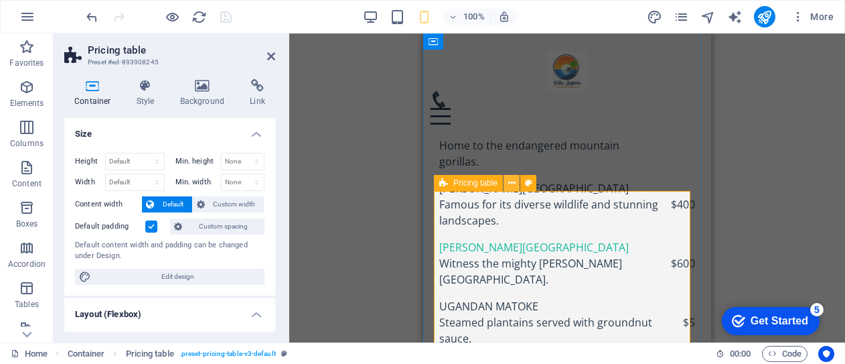
click at [512, 185] on icon at bounding box center [511, 183] width 7 height 14
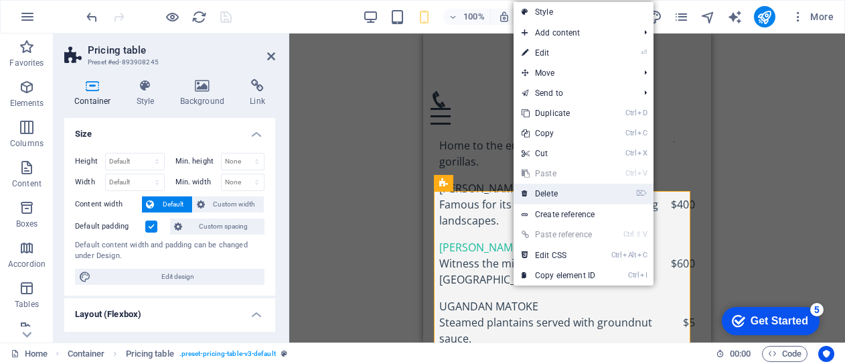
click at [546, 194] on link "⌦ Delete" at bounding box center [559, 193] width 90 height 20
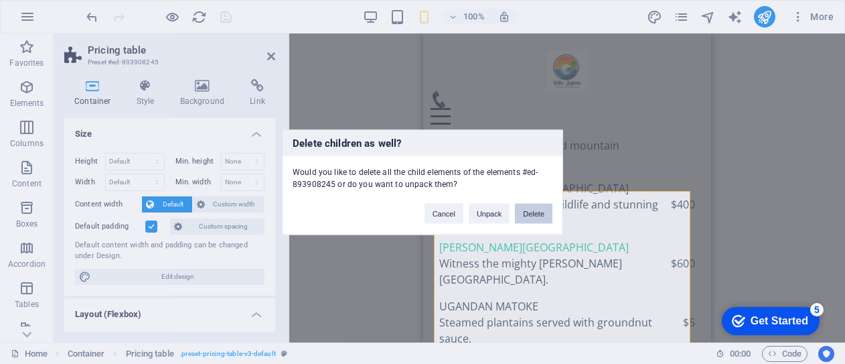
click at [534, 214] on button "Delete" at bounding box center [534, 213] width 38 height 20
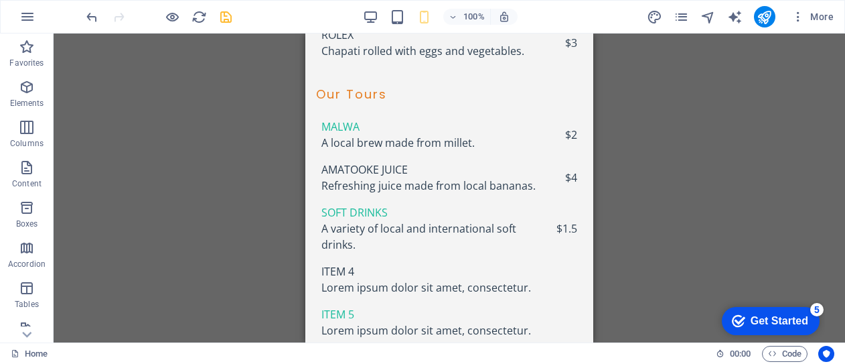
scroll to position [3508, 0]
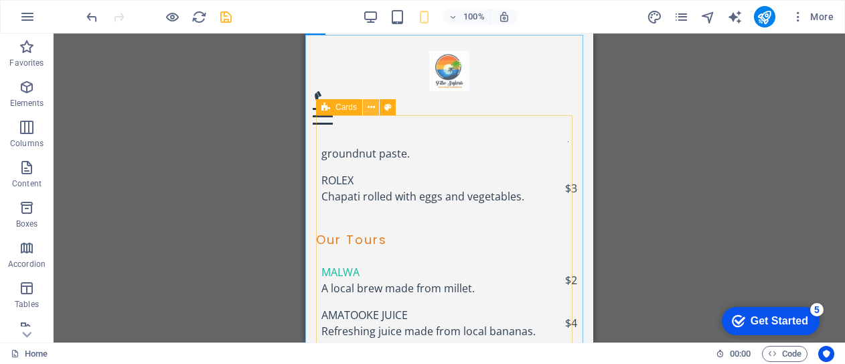
click at [371, 110] on icon at bounding box center [371, 107] width 7 height 14
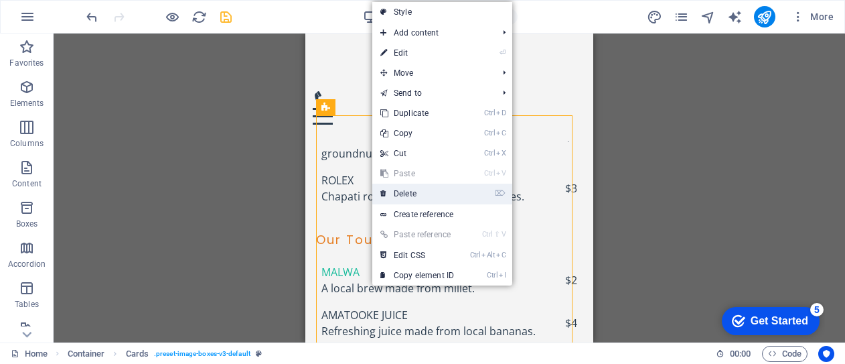
click at [407, 192] on link "⌦ Delete" at bounding box center [417, 193] width 90 height 20
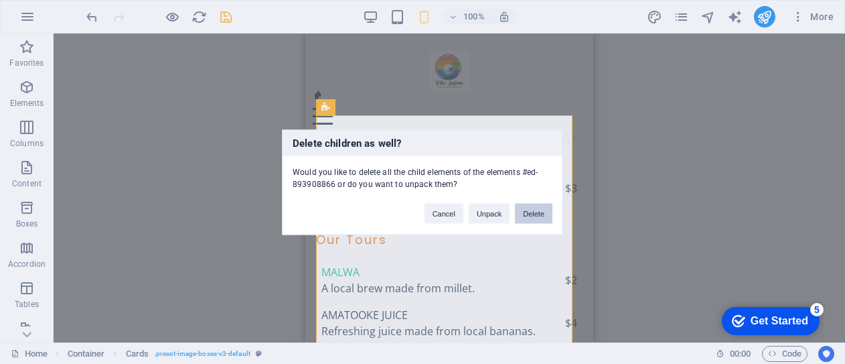
click at [540, 212] on button "Delete" at bounding box center [534, 213] width 38 height 20
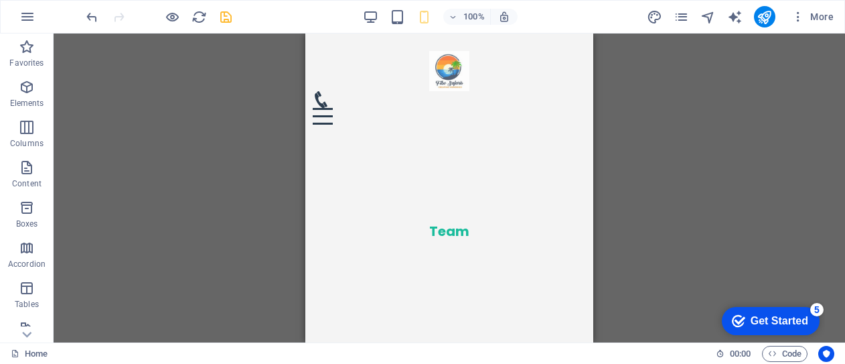
scroll to position [3735, 0]
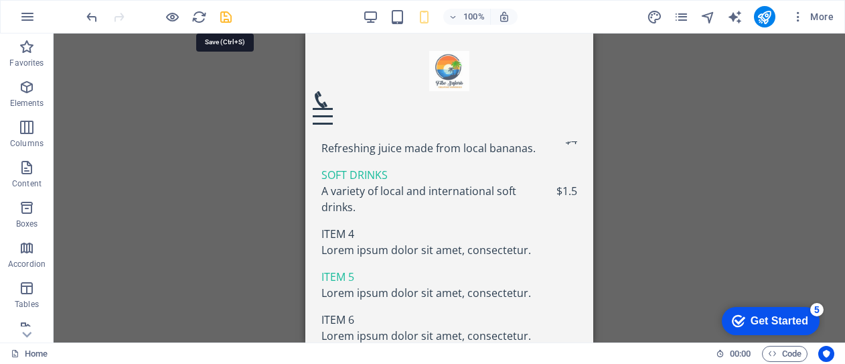
click at [226, 16] on icon "save" at bounding box center [225, 16] width 15 height 15
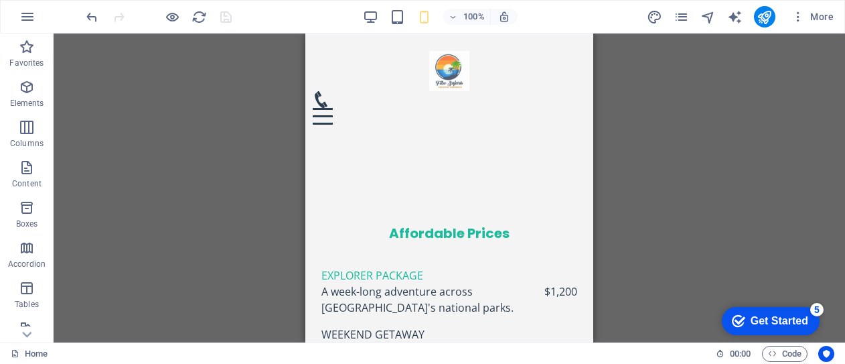
scroll to position [2590, 0]
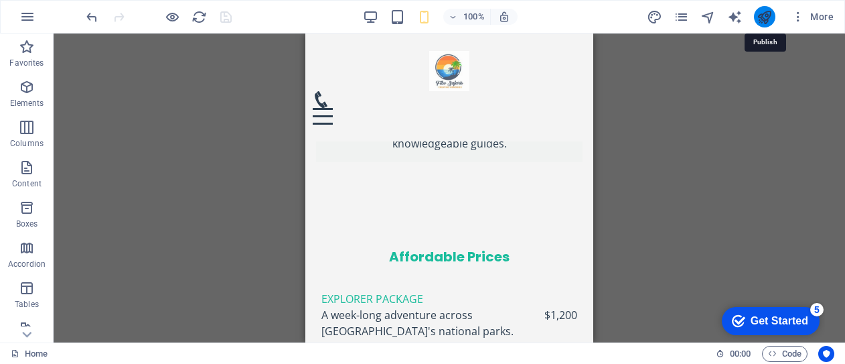
click at [767, 20] on icon "publish" at bounding box center [764, 16] width 15 height 15
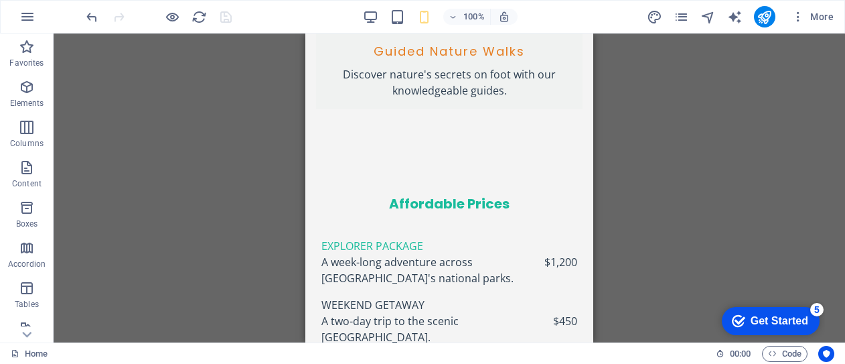
scroll to position [2724, 0]
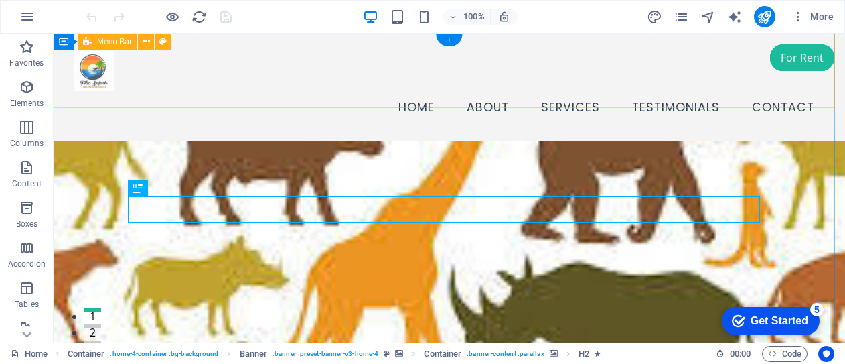
click at [298, 42] on div "Menu Home About Services Testimonials Contact" at bounding box center [450, 87] width 792 height 108
drag, startPoint x: 298, startPoint y: 42, endPoint x: 349, endPoint y: 77, distance: 62.0
click at [298, 42] on div "Menu Home About Services Testimonials Contact" at bounding box center [450, 87] width 792 height 108
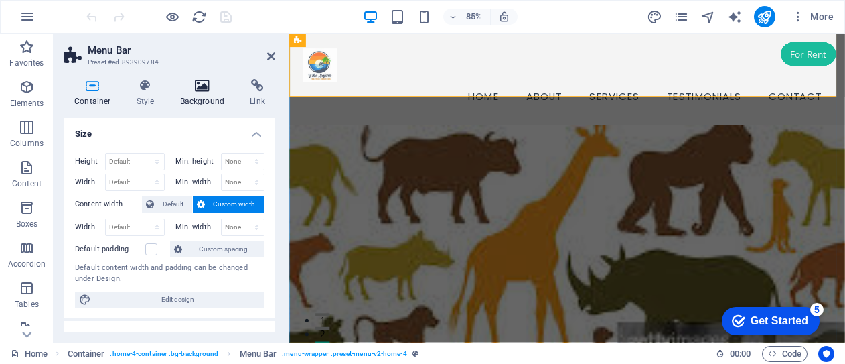
click at [205, 96] on h4 "Background" at bounding box center [205, 93] width 70 height 28
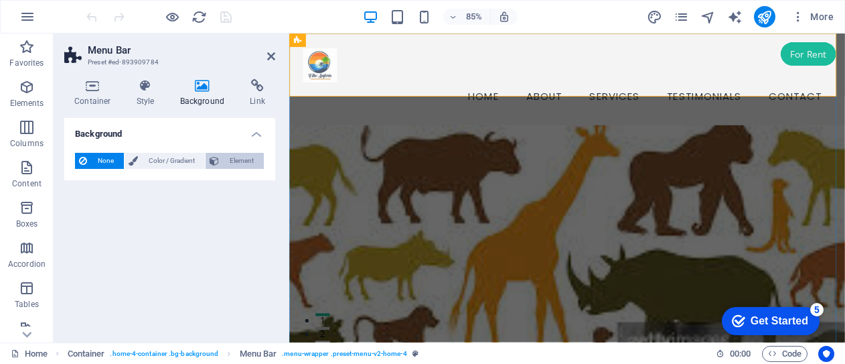
click at [238, 159] on span "Element" at bounding box center [241, 161] width 37 height 16
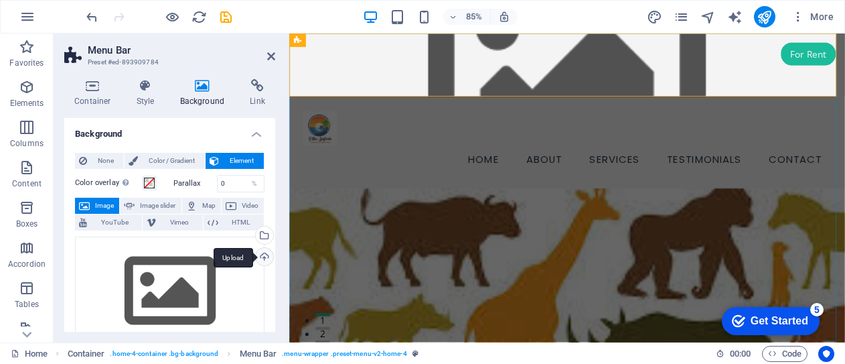
click at [264, 256] on div "Upload" at bounding box center [263, 258] width 20 height 20
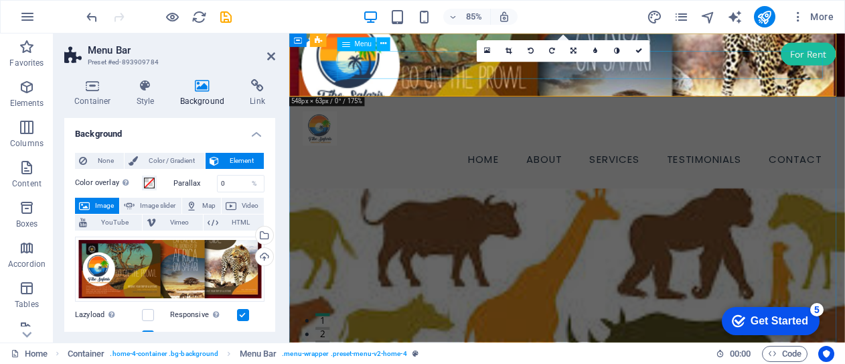
click at [747, 165] on nav "Home About Services Testimonials Contact" at bounding box center [615, 181] width 621 height 33
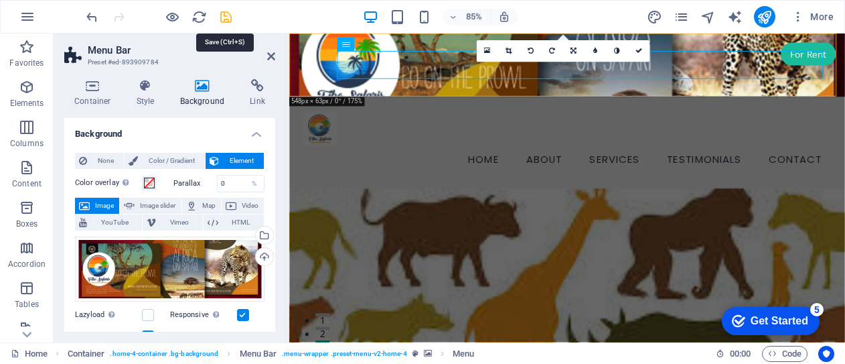
click at [227, 14] on icon "save" at bounding box center [225, 16] width 15 height 15
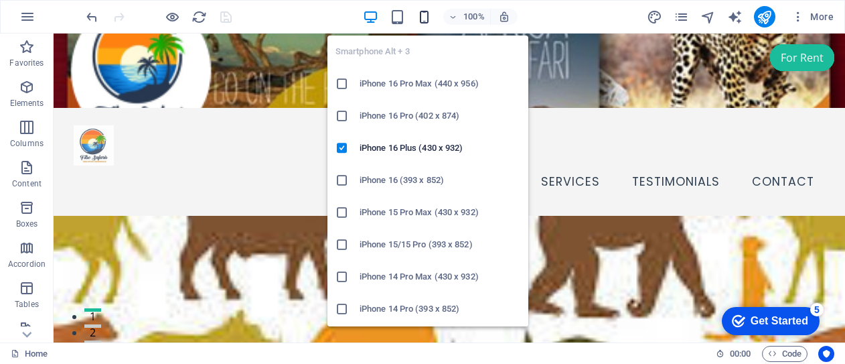
click at [428, 15] on icon "button" at bounding box center [424, 16] width 15 height 15
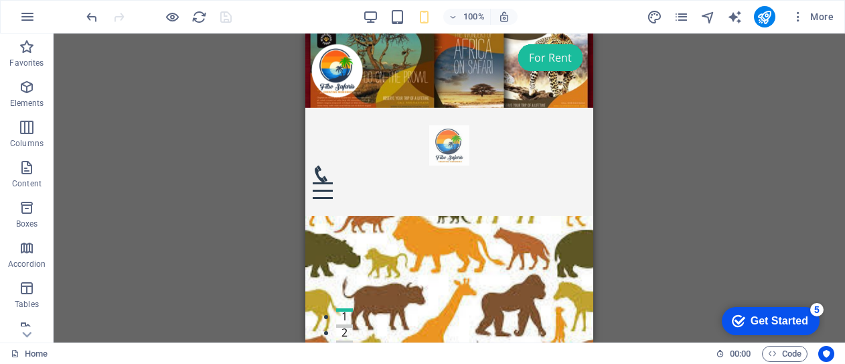
click at [661, 110] on div "Drag here to replace the existing content. Press “Ctrl” if you want to create a…" at bounding box center [450, 187] width 792 height 309
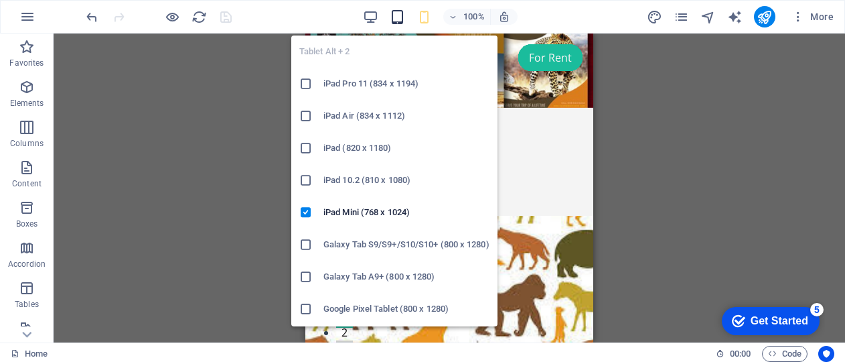
click at [396, 15] on icon "button" at bounding box center [397, 16] width 15 height 15
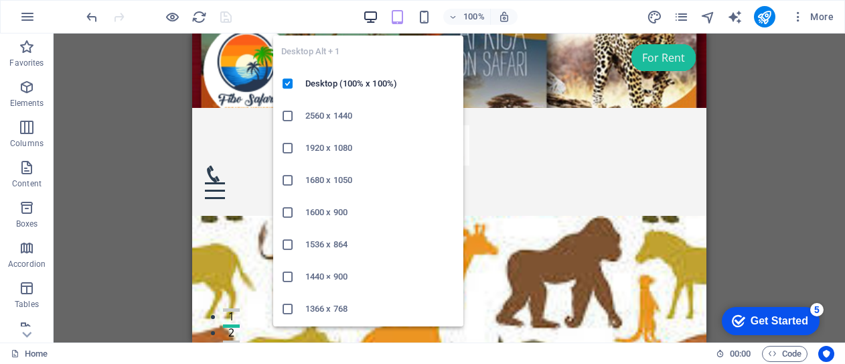
click at [370, 16] on icon "button" at bounding box center [370, 16] width 15 height 15
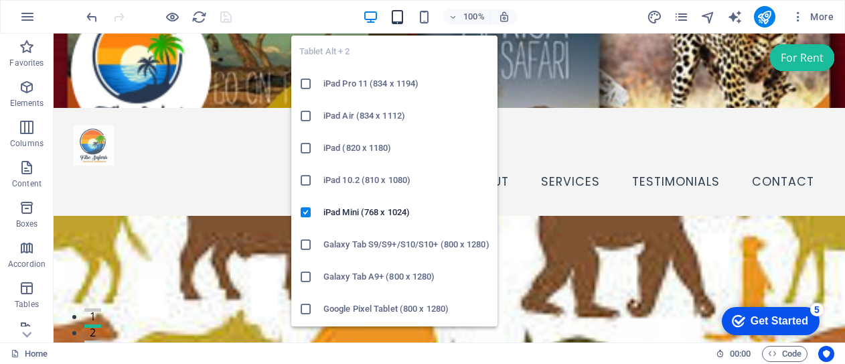
click at [395, 19] on icon "button" at bounding box center [397, 16] width 15 height 15
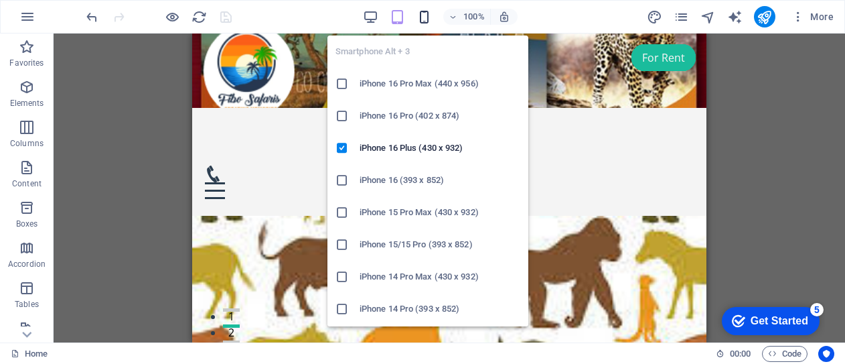
click at [427, 20] on icon "button" at bounding box center [424, 16] width 15 height 15
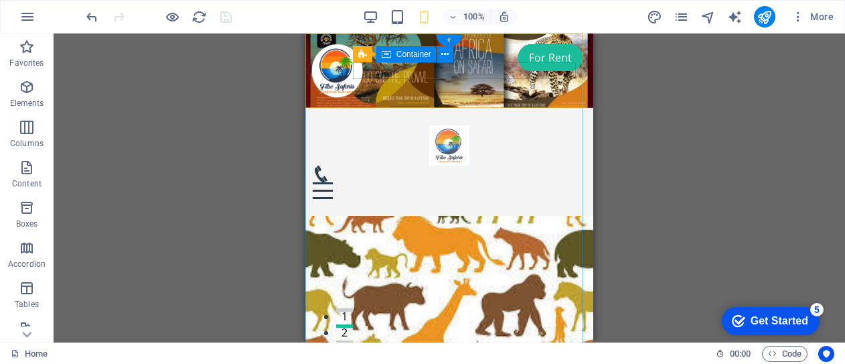
click at [478, 165] on div "Menu" at bounding box center [450, 181] width 274 height 33
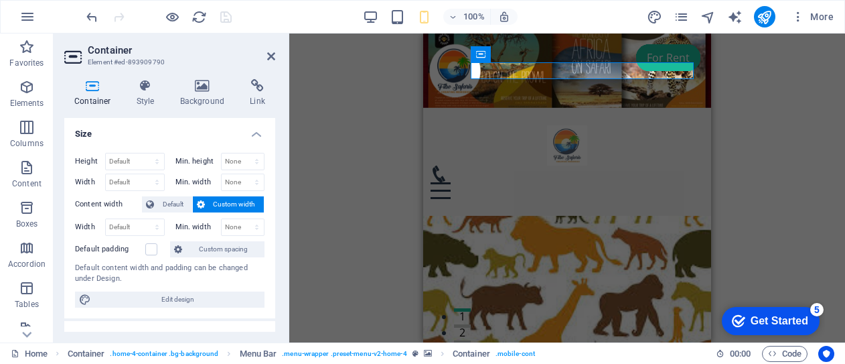
click at [520, 91] on figure at bounding box center [567, 70] width 288 height 74
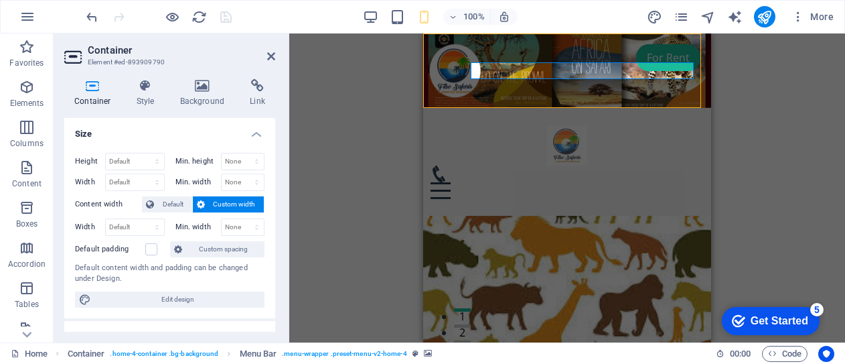
click at [520, 91] on figure at bounding box center [567, 70] width 288 height 74
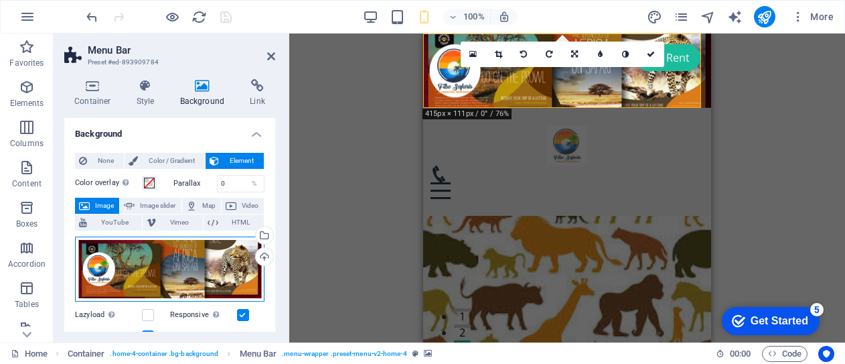
click at [169, 277] on div "Drag files here, click to choose files or select files from Files or our free s…" at bounding box center [170, 268] width 190 height 65
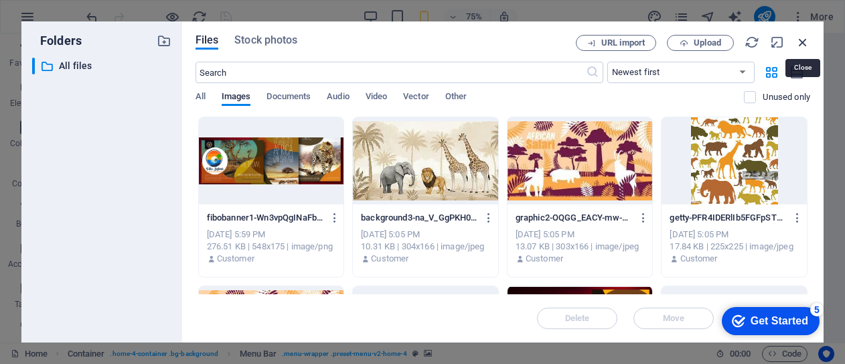
click at [800, 40] on icon "button" at bounding box center [803, 42] width 15 height 15
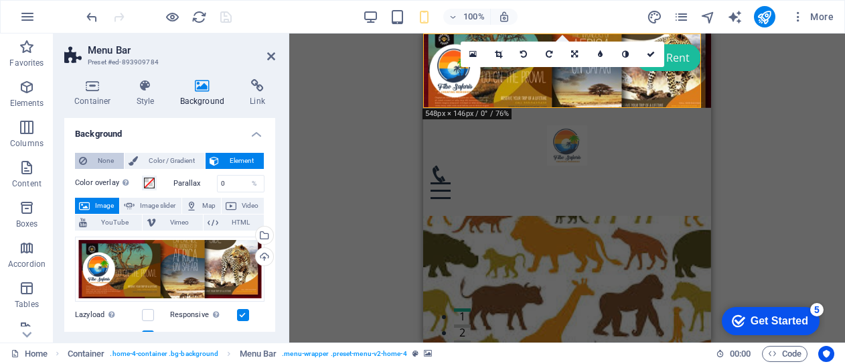
click at [102, 163] on span "None" at bounding box center [105, 161] width 29 height 16
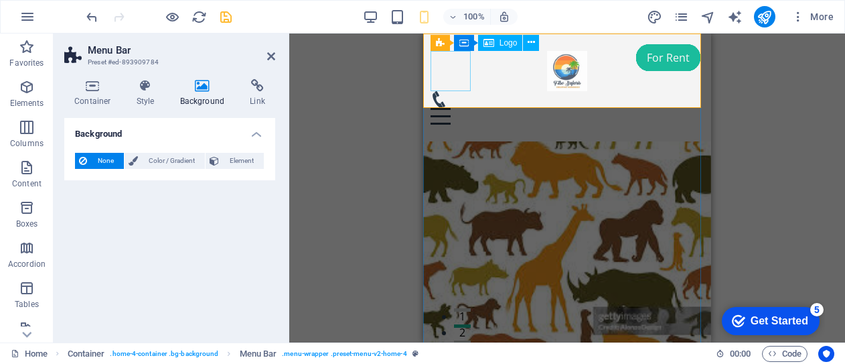
click at [449, 70] on div at bounding box center [568, 71] width 274 height 40
select select "px"
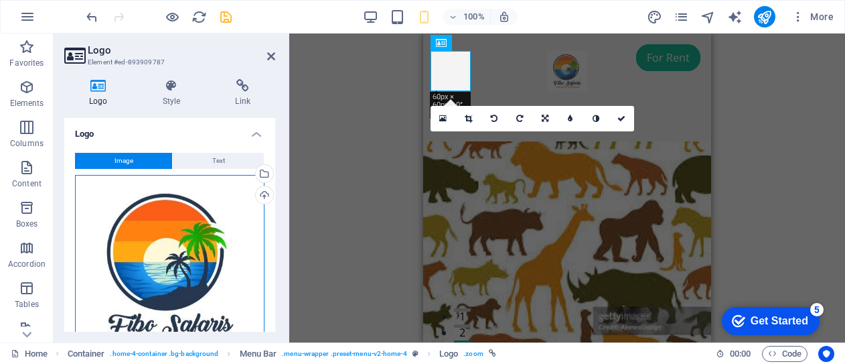
click at [173, 242] on div "Drag files here, click to choose files or select files from Files or our free s…" at bounding box center [170, 270] width 190 height 190
click at [173, 242] on body "Fibo Safaris Home Favorites Elements Columns Content Boxes Accordion Tables Fea…" at bounding box center [422, 182] width 845 height 364
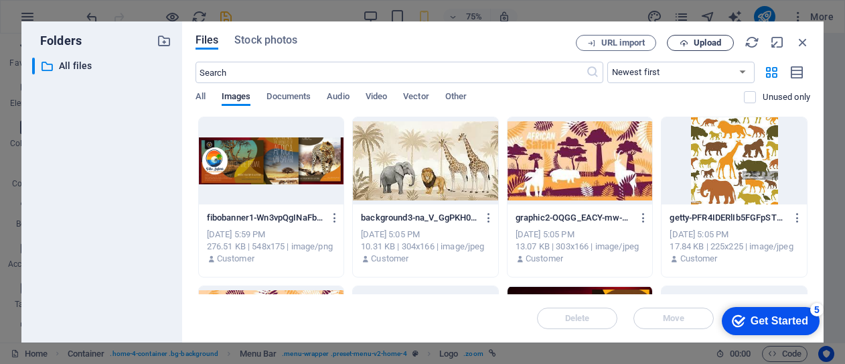
click at [684, 40] on icon "button" at bounding box center [684, 43] width 9 height 9
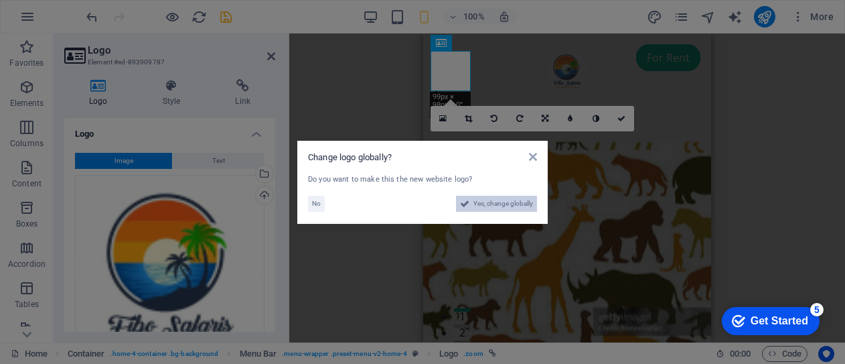
click at [490, 205] on span "Yes, change globally" at bounding box center [503, 204] width 60 height 16
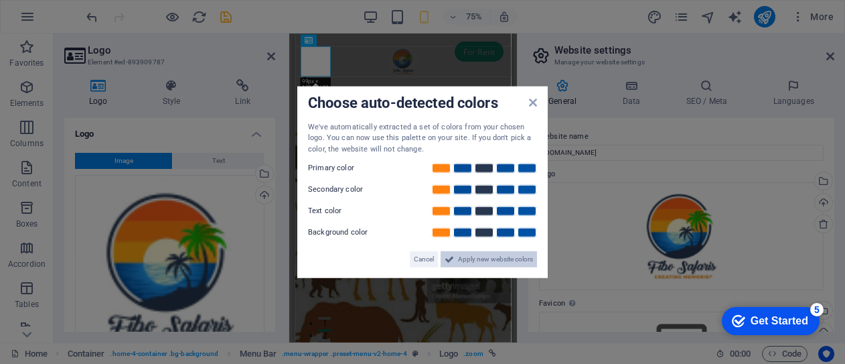
click at [481, 258] on span "Apply new website colors" at bounding box center [495, 259] width 75 height 16
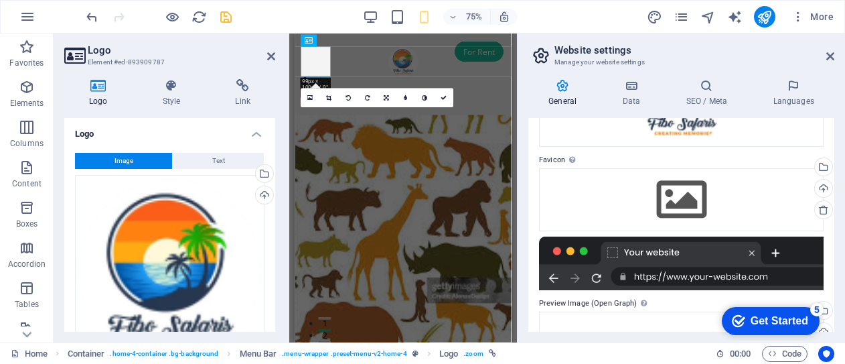
scroll to position [153, 0]
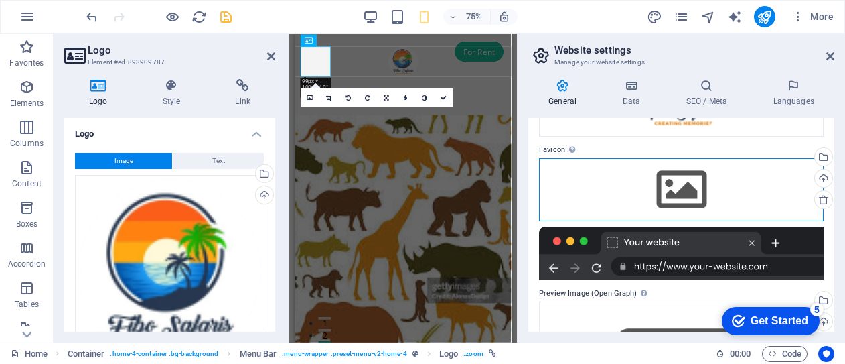
click at [684, 190] on div "Drag files here, click to choose files or select files from Files or our free s…" at bounding box center [681, 189] width 285 height 63
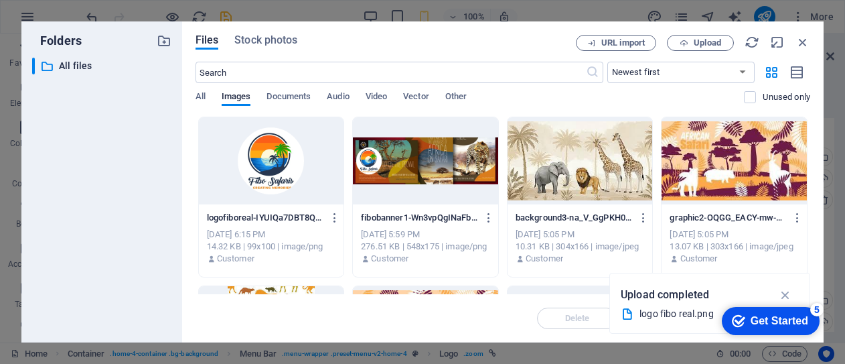
click at [266, 171] on div at bounding box center [271, 160] width 145 height 87
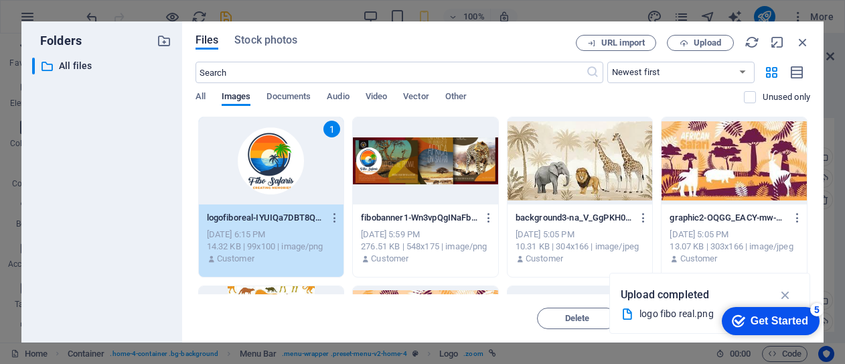
click at [265, 163] on div "1" at bounding box center [271, 160] width 145 height 87
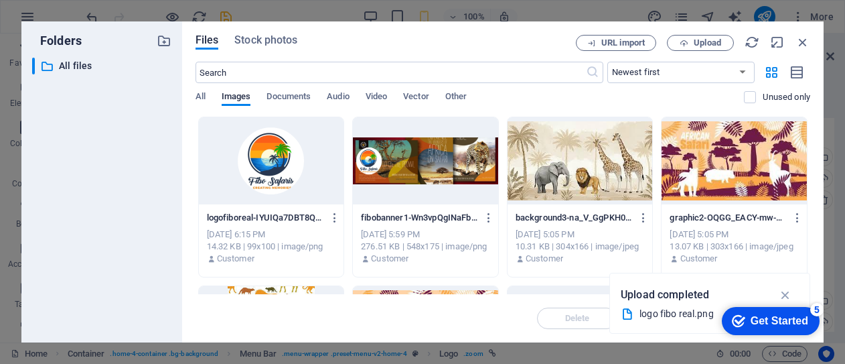
click at [265, 163] on div at bounding box center [271, 160] width 145 height 87
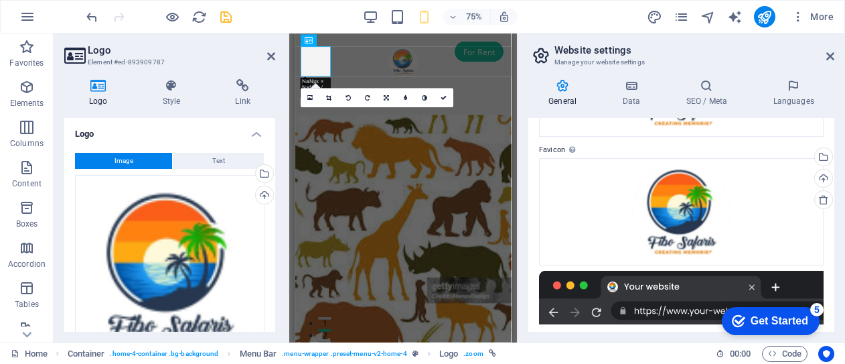
drag, startPoint x: 828, startPoint y: 220, endPoint x: 833, endPoint y: 242, distance: 22.6
click at [833, 242] on div "Website name fibosafaris.com Logo Drag files here, click to choose files or sel…" at bounding box center [681, 225] width 306 height 214
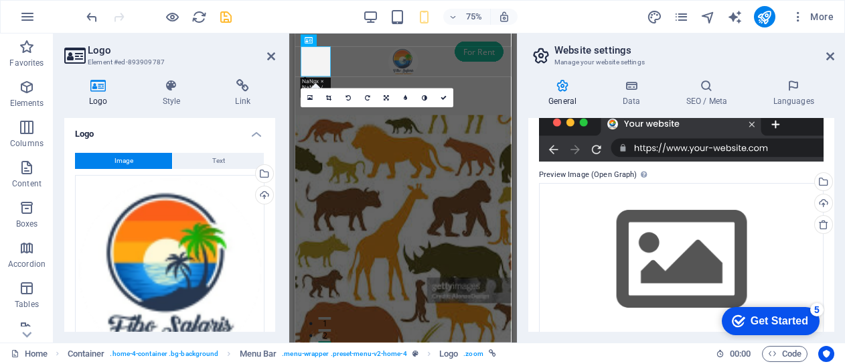
scroll to position [331, 0]
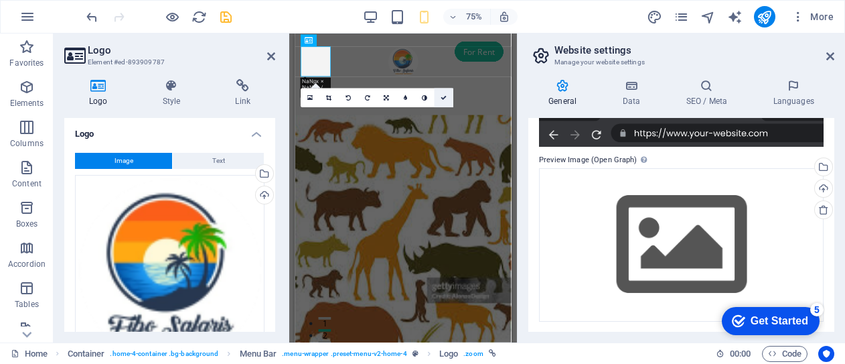
click at [446, 98] on icon at bounding box center [444, 97] width 6 height 6
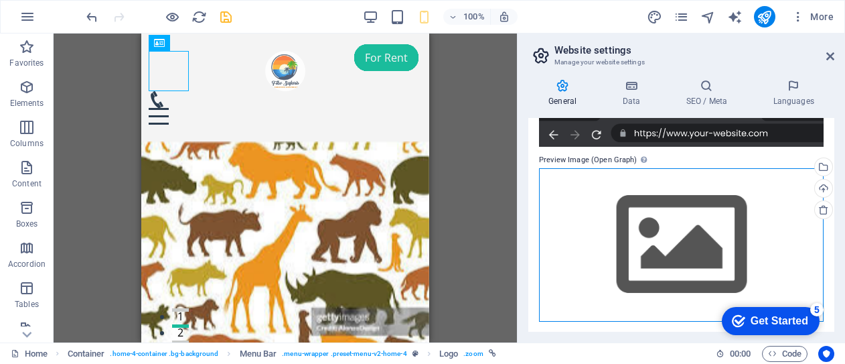
click at [674, 234] on div "Drag files here, click to choose files or select files from Files or our free s…" at bounding box center [681, 244] width 285 height 153
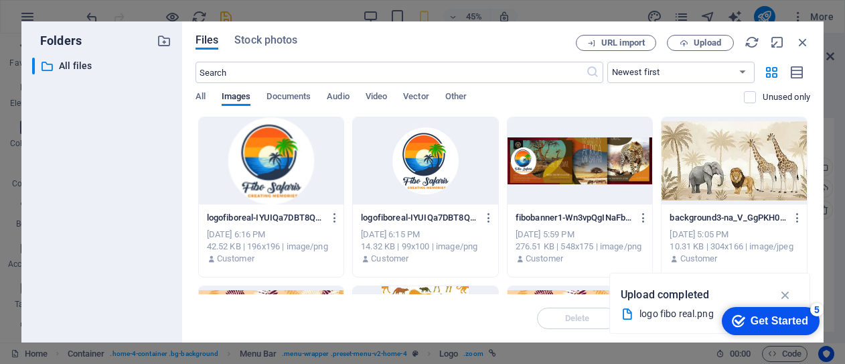
click at [421, 164] on div at bounding box center [425, 160] width 145 height 87
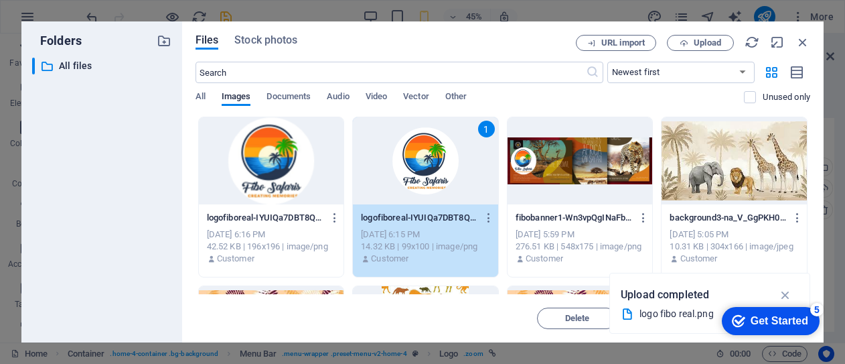
click at [421, 164] on div "1" at bounding box center [425, 160] width 145 height 87
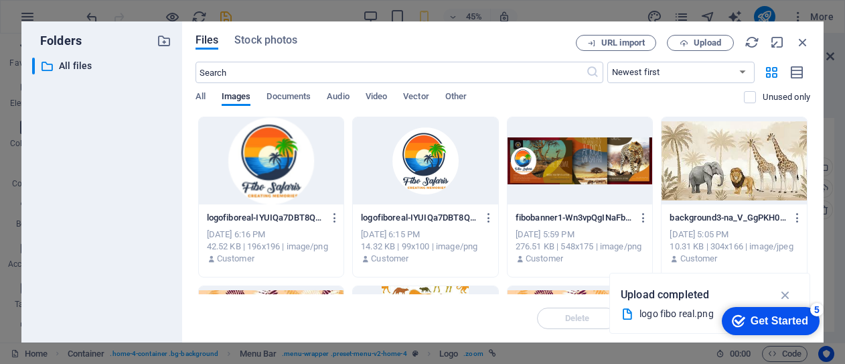
click at [421, 164] on div at bounding box center [425, 160] width 145 height 87
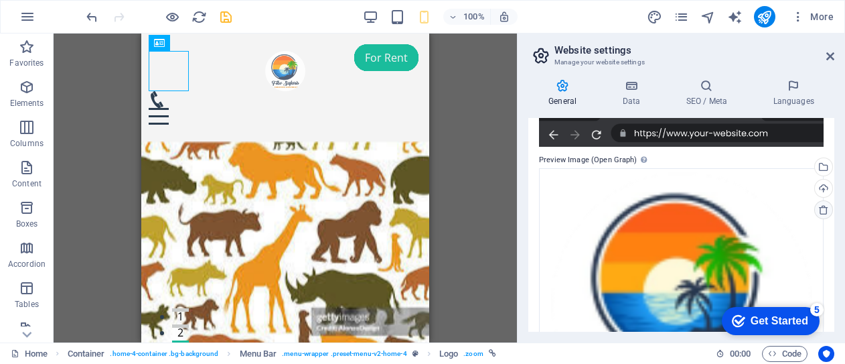
click at [818, 215] on link at bounding box center [823, 209] width 19 height 19
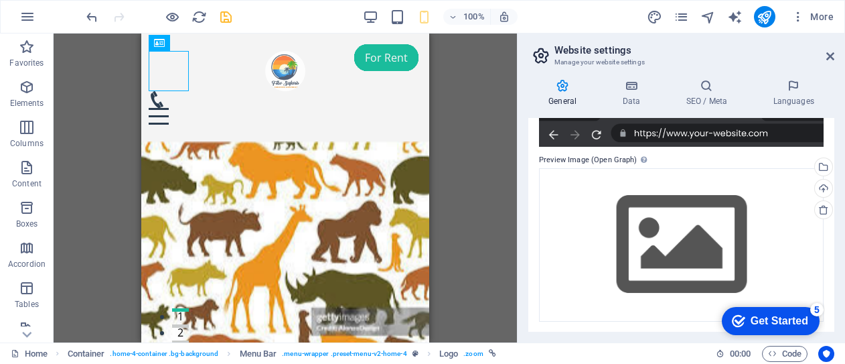
drag, startPoint x: 831, startPoint y: 263, endPoint x: 830, endPoint y: 243, distance: 20.1
click at [830, 243] on div "Website name fibosafaris.com Logo Drag files here, click to choose files or sel…" at bounding box center [681, 225] width 306 height 214
drag, startPoint x: 834, startPoint y: 256, endPoint x: 830, endPoint y: 231, distance: 25.8
click at [830, 231] on div "General Data SEO / Meta Languages Website name fibosafaris.com Logo Drag files …" at bounding box center [681, 205] width 327 height 274
drag, startPoint x: 834, startPoint y: 271, endPoint x: 823, endPoint y: 141, distance: 129.7
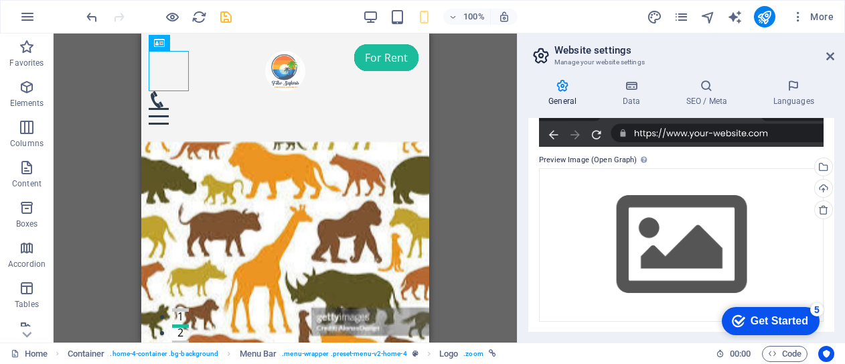
click at [823, 141] on div "General Data SEO / Meta Languages Website name fibosafaris.com Logo Drag files …" at bounding box center [681, 205] width 327 height 274
click at [837, 175] on div "General Data SEO / Meta Languages Website name fibosafaris.com Logo Drag files …" at bounding box center [681, 205] width 327 height 274
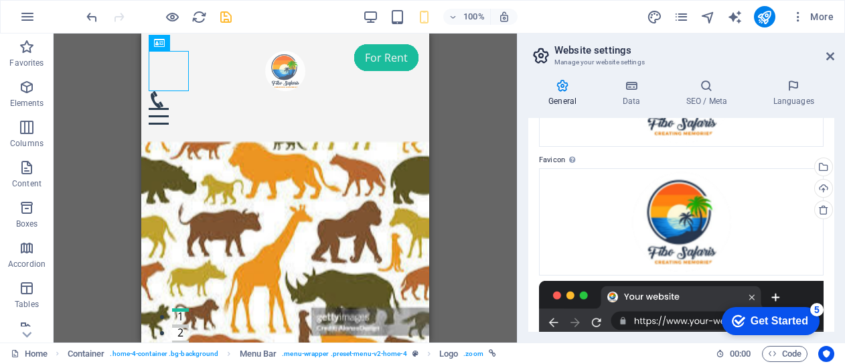
drag, startPoint x: 831, startPoint y: 225, endPoint x: 833, endPoint y: 261, distance: 36.2
click at [833, 261] on div "Website name fibosafaris.com Logo Drag files here, click to choose files or sel…" at bounding box center [681, 225] width 306 height 214
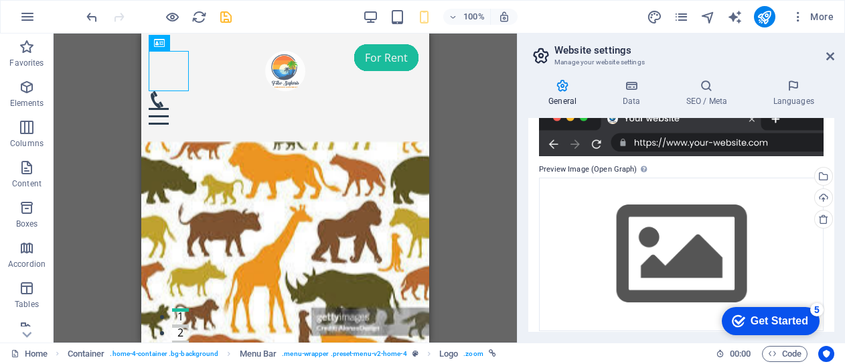
scroll to position [331, 0]
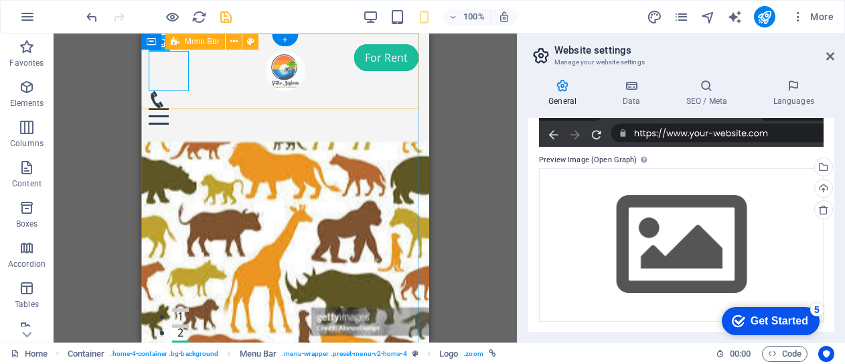
click at [268, 90] on div "Menu Home About Services Testimonials Contact" at bounding box center [285, 87] width 288 height 108
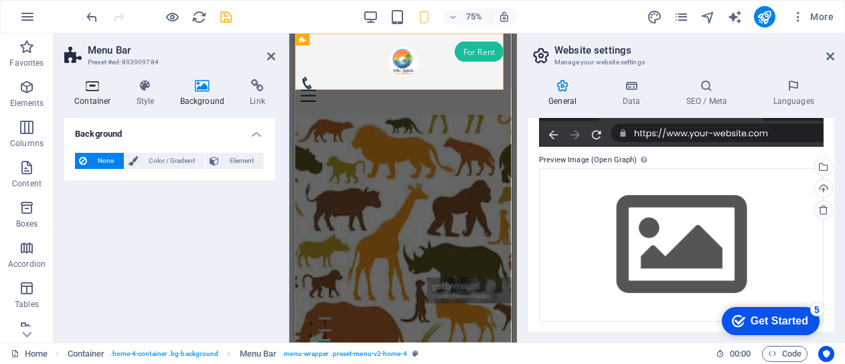
click at [98, 98] on h4 "Container" at bounding box center [95, 93] width 62 height 28
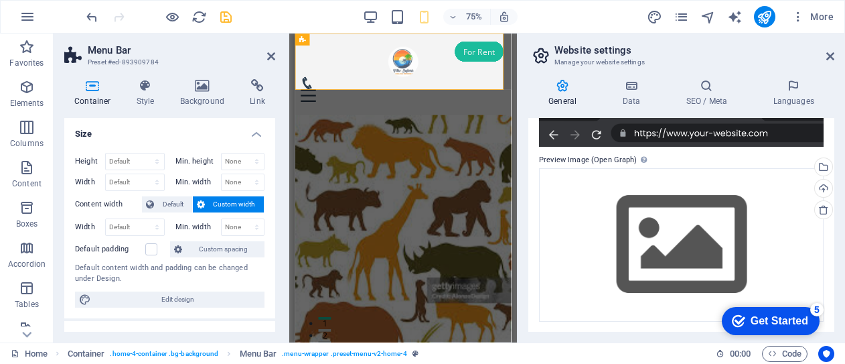
click at [100, 202] on label "Content width" at bounding box center [108, 204] width 67 height 16
click at [97, 202] on label "Content width" at bounding box center [108, 204] width 67 height 16
click at [177, 204] on span "Default" at bounding box center [173, 204] width 30 height 16
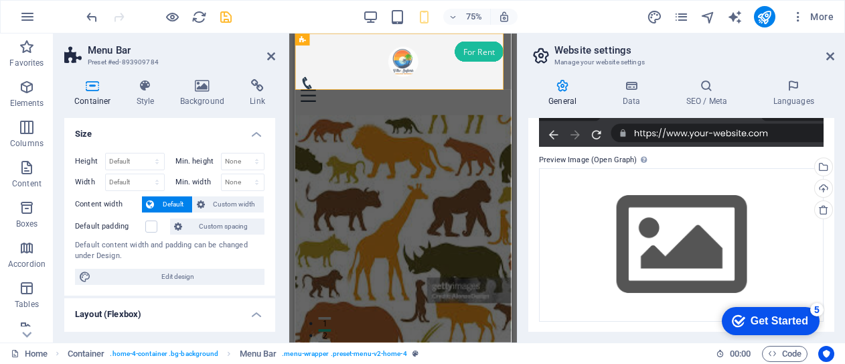
click at [110, 204] on label "Content width" at bounding box center [108, 204] width 67 height 16
click at [151, 222] on label at bounding box center [151, 226] width 12 height 12
click at [0, 0] on input "Default padding" at bounding box center [0, 0] width 0 height 0
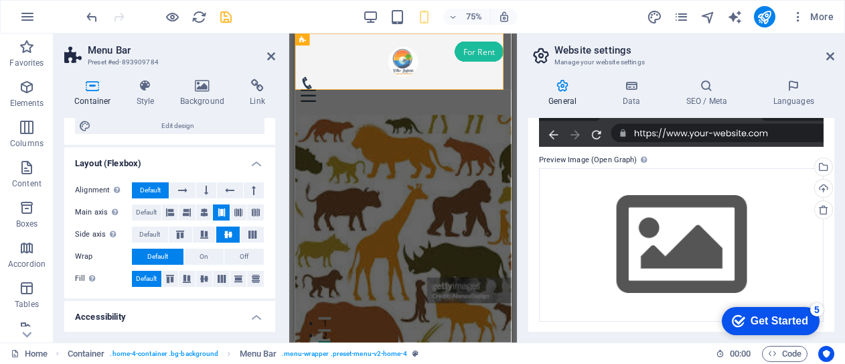
scroll to position [158, 0]
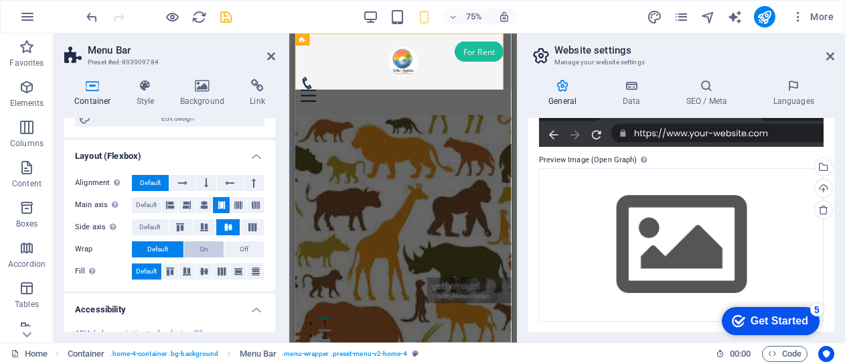
click at [204, 248] on span "On" at bounding box center [204, 249] width 9 height 16
click at [163, 246] on span "Default" at bounding box center [157, 249] width 21 height 16
click at [208, 244] on button "On" at bounding box center [204, 249] width 40 height 16
drag, startPoint x: 272, startPoint y: 250, endPoint x: 272, endPoint y: 277, distance: 27.5
click at [272, 277] on div "Alignment Determines the flex direction. Default Main axis Determine how elemen…" at bounding box center [169, 227] width 211 height 127
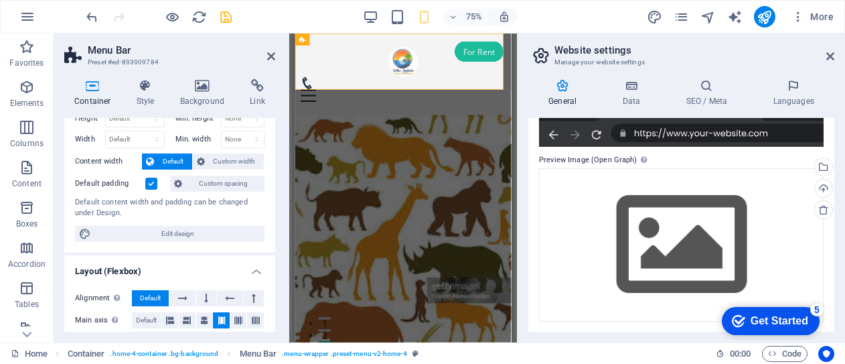
scroll to position [0, 0]
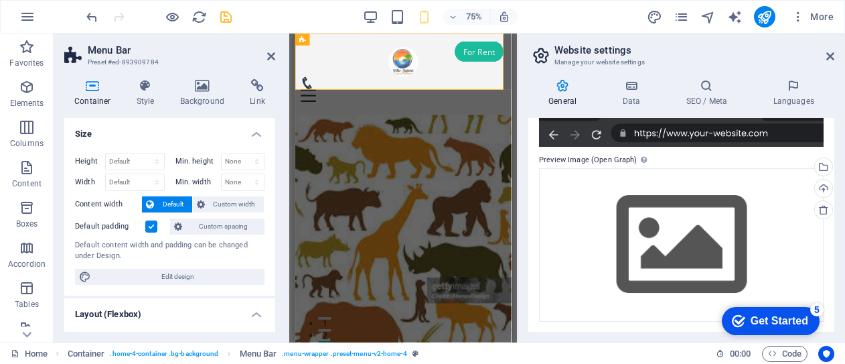
click at [281, 153] on div "Container Style Background Link Size Height Default px rem % vh vw Min. height …" at bounding box center [170, 205] width 232 height 274
click at [224, 15] on icon "save" at bounding box center [225, 16] width 15 height 15
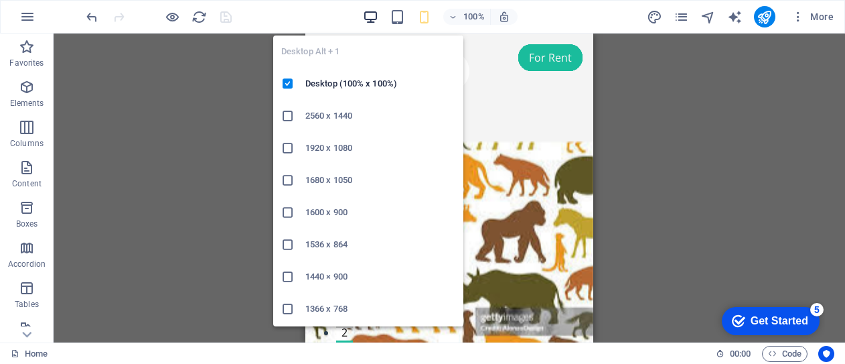
click at [374, 17] on icon "button" at bounding box center [370, 16] width 15 height 15
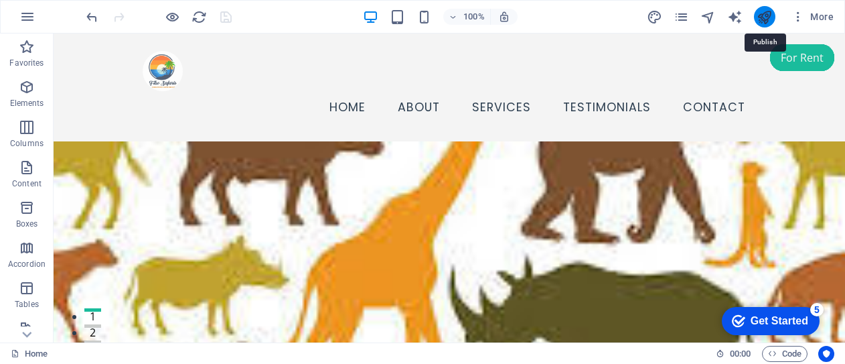
click at [765, 17] on icon "publish" at bounding box center [764, 16] width 15 height 15
